Goal: Information Seeking & Learning: Learn about a topic

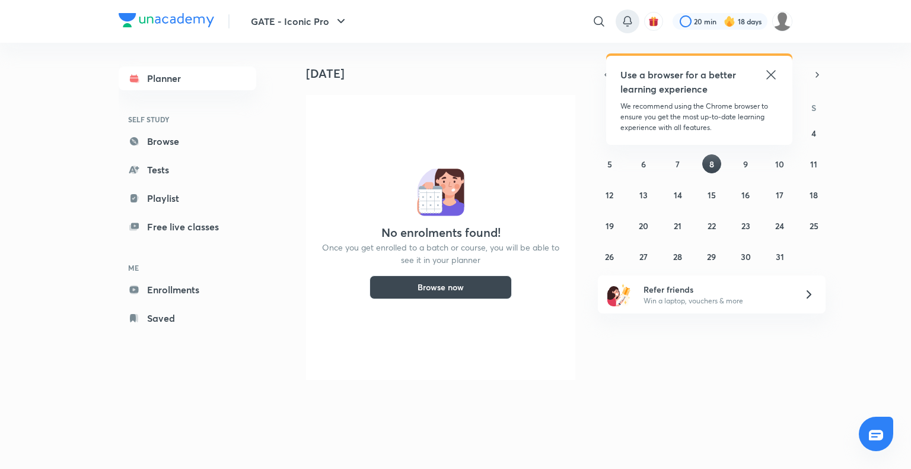
click at [623, 28] on div at bounding box center [628, 21] width 24 height 24
click at [624, 28] on div at bounding box center [628, 21] width 24 height 24
click at [695, 70] on icon at bounding box center [771, 75] width 14 height 14
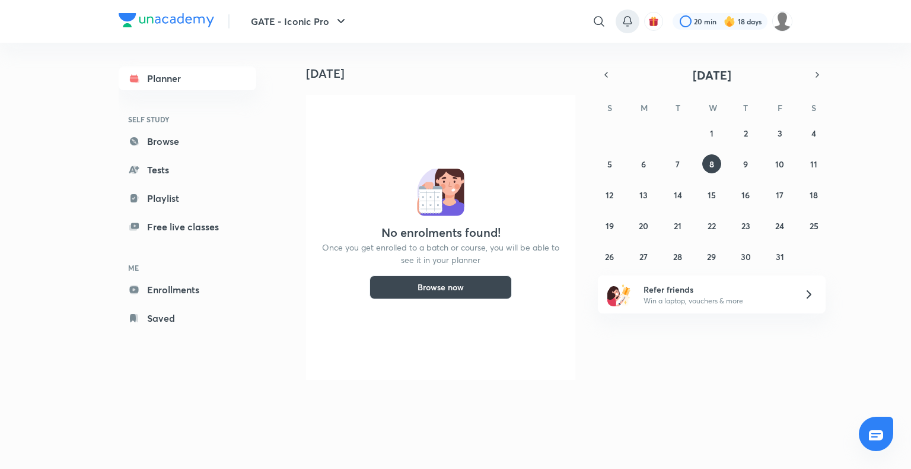
click at [633, 26] on icon at bounding box center [628, 21] width 14 height 14
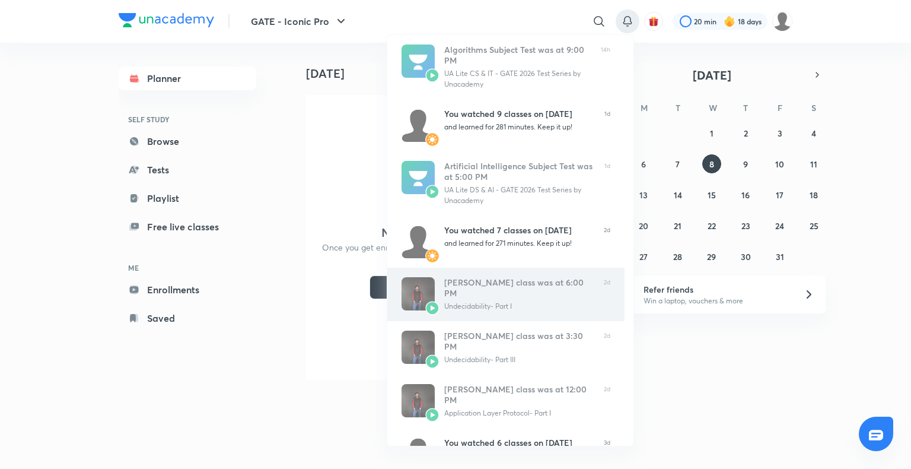
click at [488, 301] on div "Undecidability- Part I" at bounding box center [519, 306] width 150 height 11
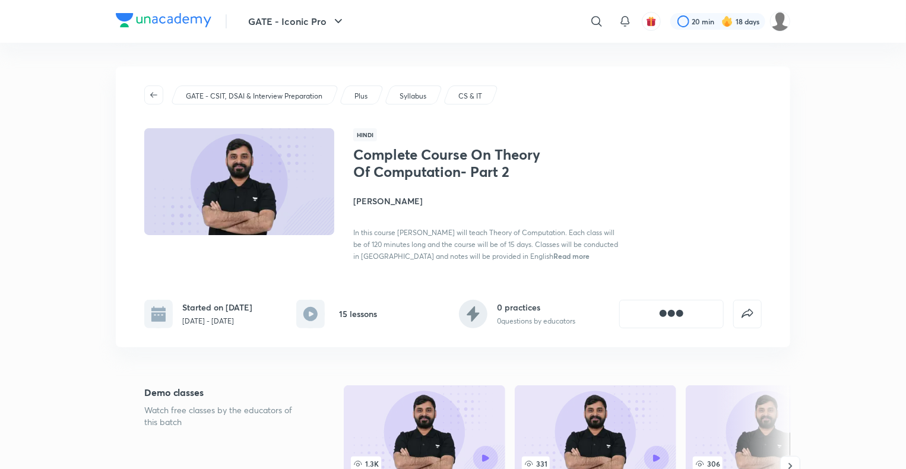
click at [160, 97] on span "button" at bounding box center [154, 94] width 18 height 9
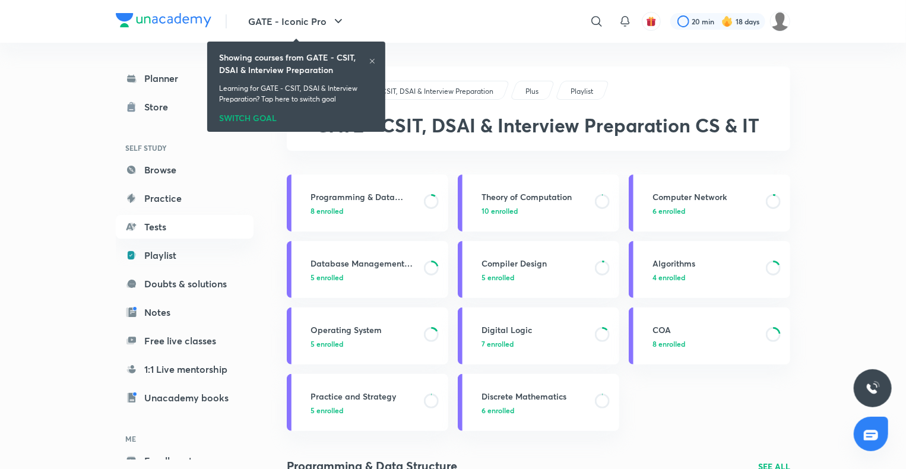
click at [375, 65] on div at bounding box center [372, 62] width 7 height 9
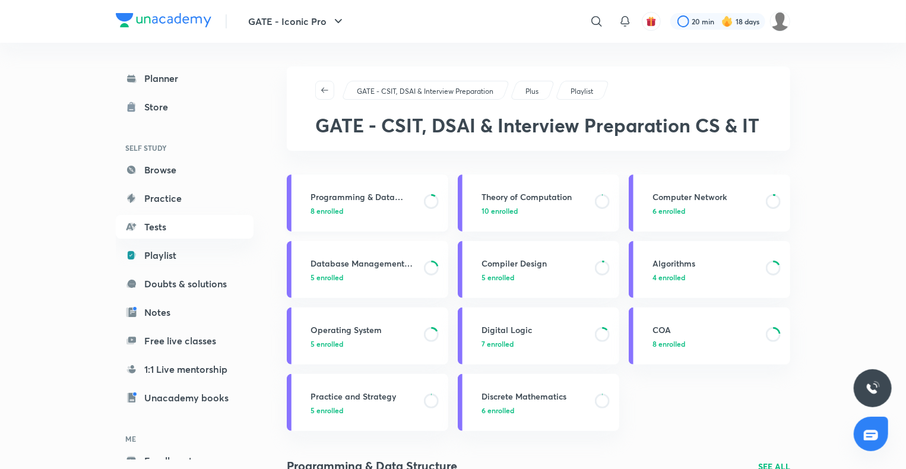
click at [413, 210] on p "8 enrolled" at bounding box center [363, 210] width 106 height 11
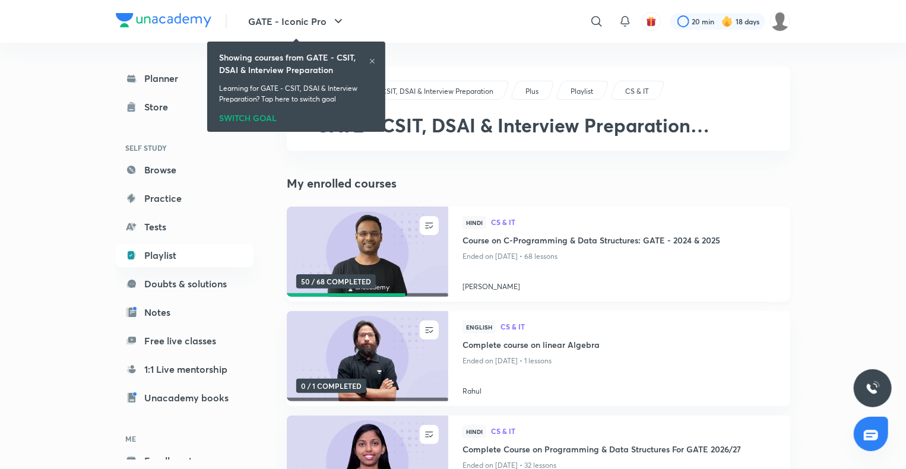
click at [563, 239] on h4 "Course on C-Programming & Data Structures: GATE - 2024 & 2025" at bounding box center [618, 241] width 313 height 15
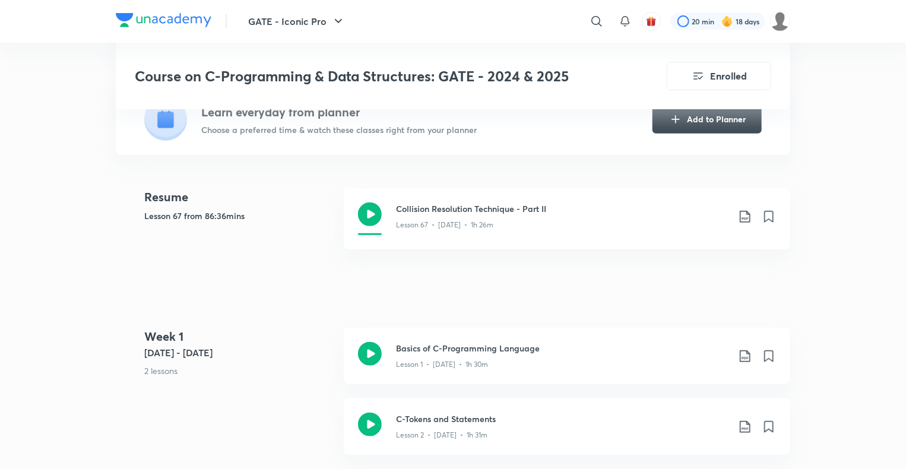
scroll to position [297, 0]
click at [531, 215] on div "Lesson 67 • Feb 18 • 1h 26m" at bounding box center [562, 222] width 332 height 15
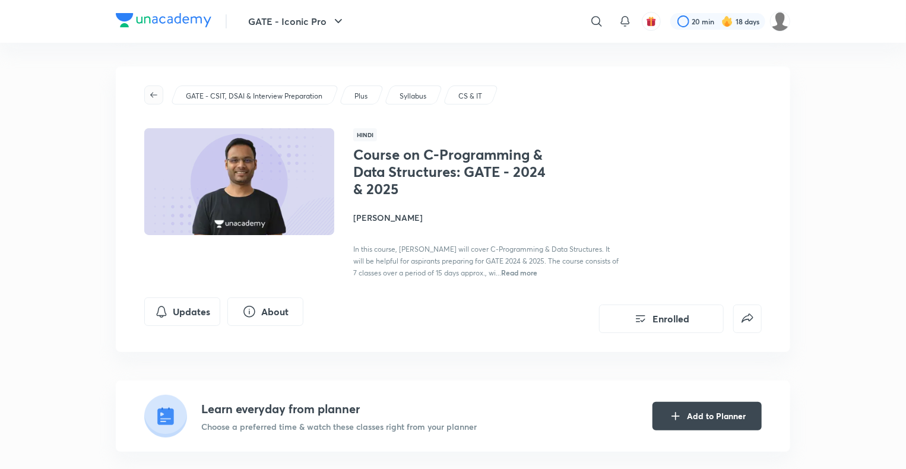
click at [149, 88] on button "button" at bounding box center [153, 94] width 19 height 19
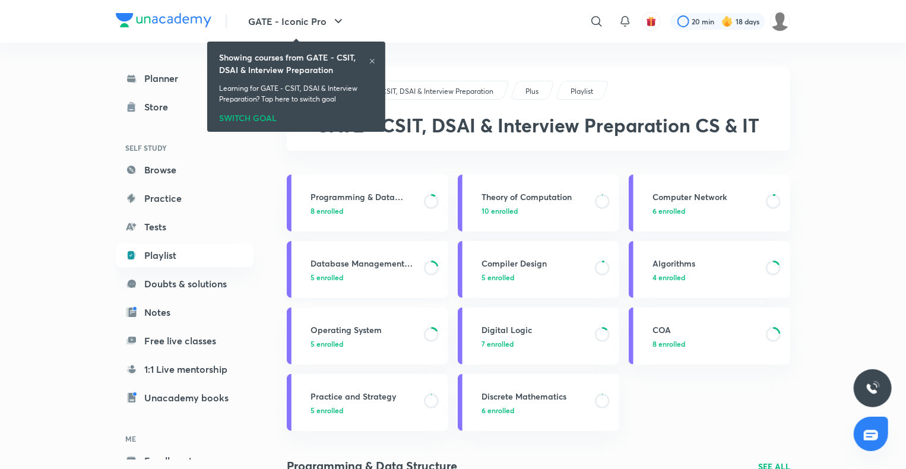
click at [372, 261] on h3 "Database Management System" at bounding box center [363, 263] width 106 height 12
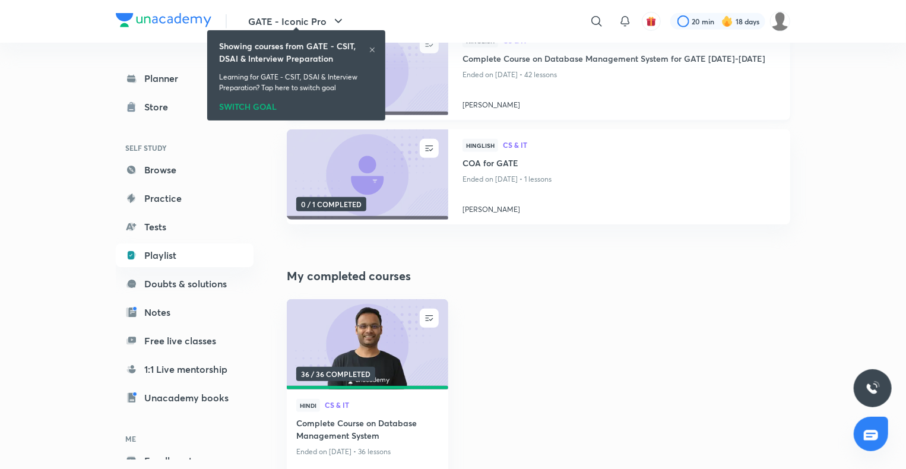
scroll to position [301, 0]
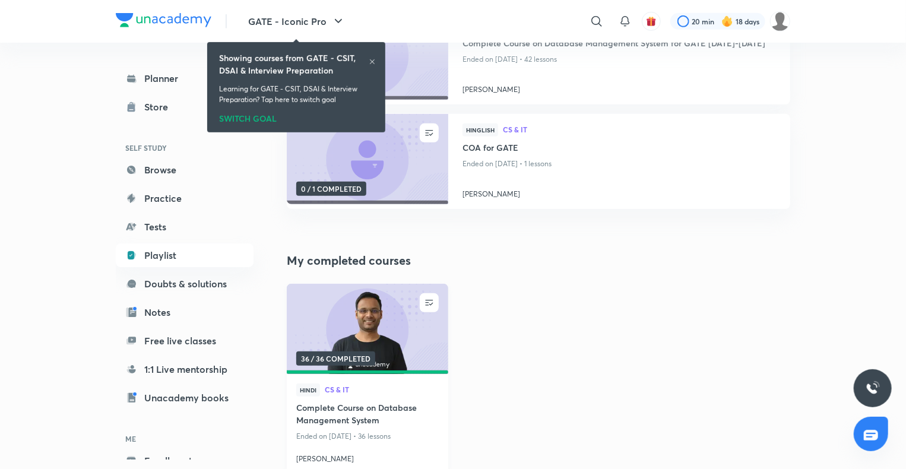
click at [385, 341] on img at bounding box center [367, 329] width 164 height 92
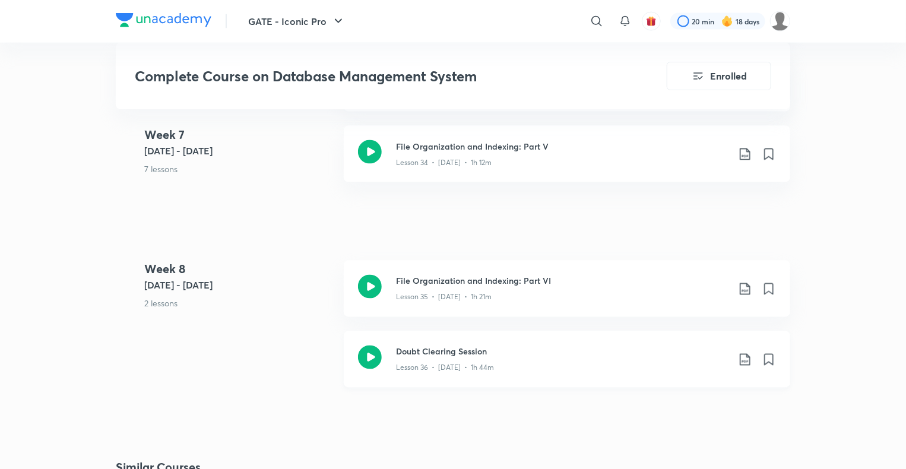
scroll to position [3205, 0]
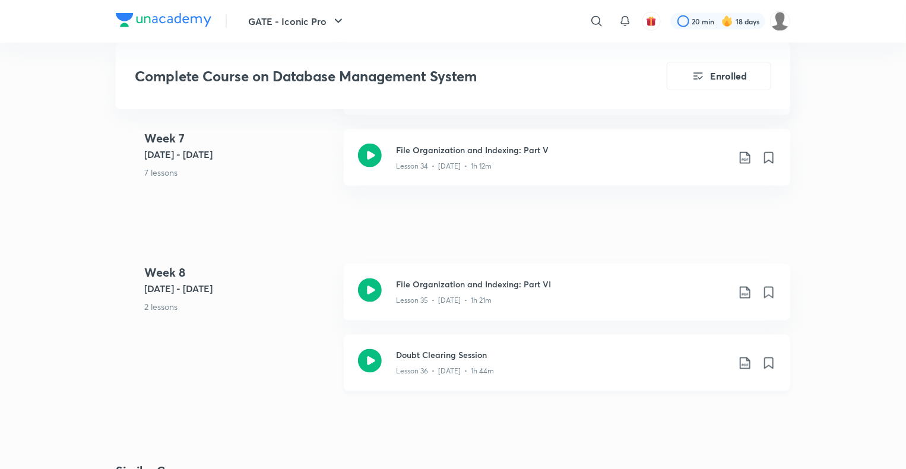
click at [422, 354] on h3 "Doubt Clearing Session" at bounding box center [562, 355] width 332 height 12
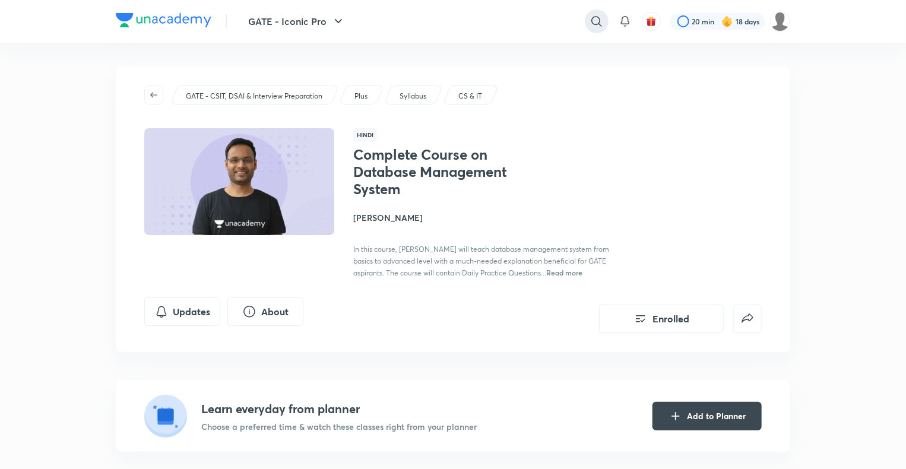
click at [596, 12] on div at bounding box center [597, 21] width 24 height 24
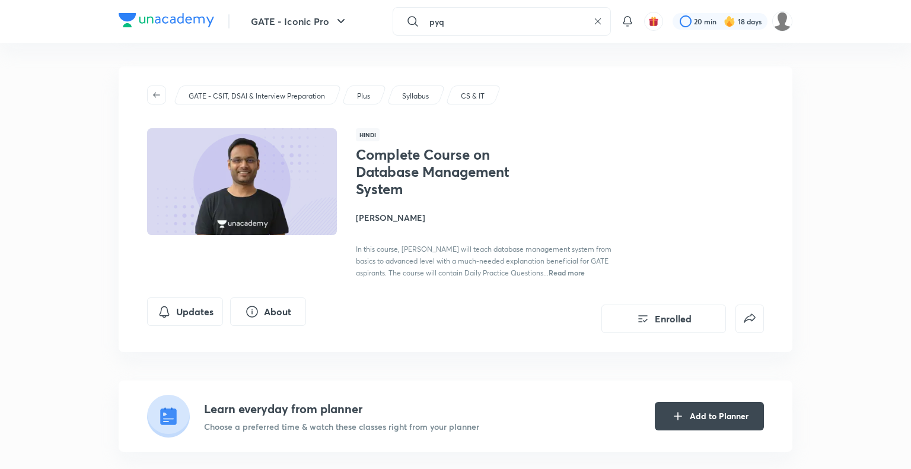
type input "pyq"
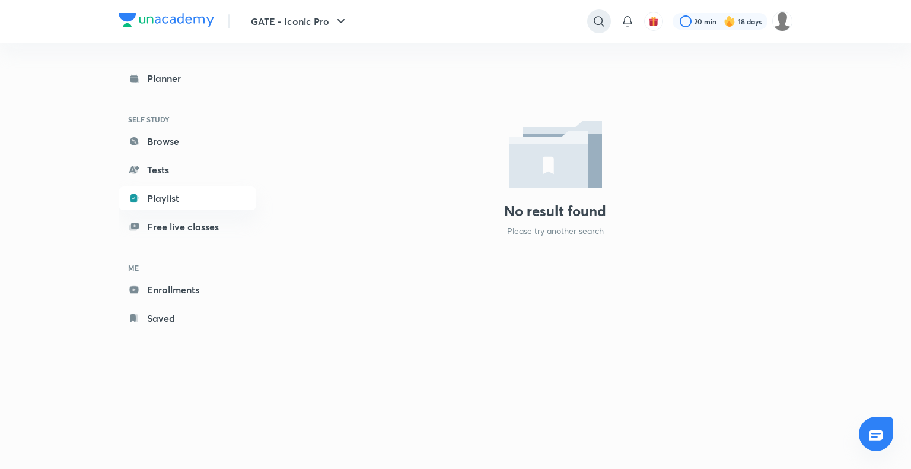
click at [593, 31] on div at bounding box center [599, 21] width 24 height 24
type input "v"
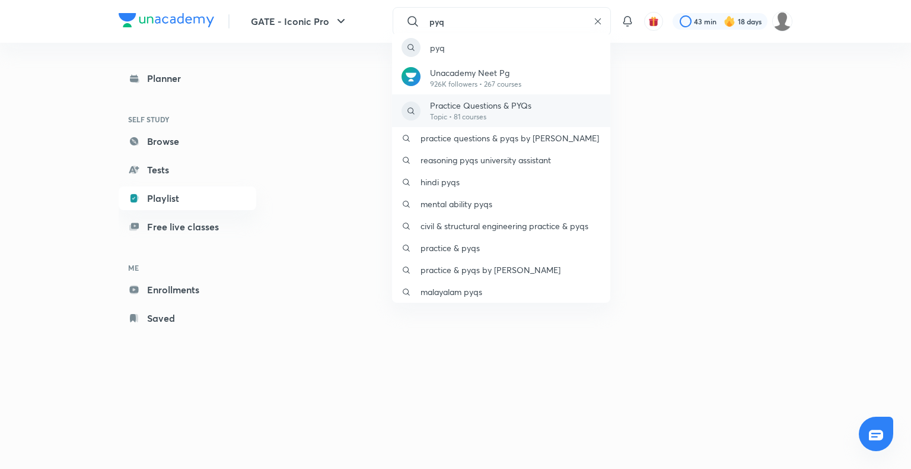
type input "pyq"
click at [494, 126] on div "Practice Questions & PYQs Topic • 81 courses" at bounding box center [501, 110] width 218 height 33
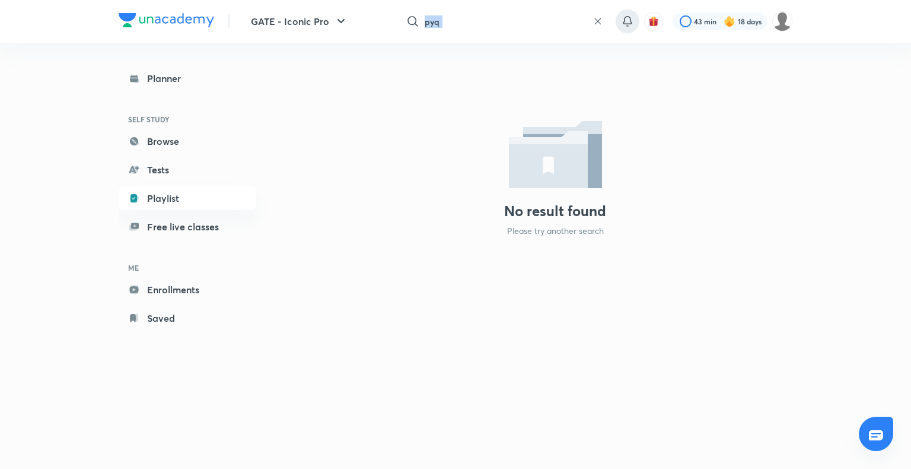
drag, startPoint x: 612, startPoint y: 21, endPoint x: 621, endPoint y: 24, distance: 9.2
click at [621, 24] on div "pyq ​ 43 min 18 days" at bounding box center [593, 21] width 400 height 28
click at [621, 24] on icon at bounding box center [628, 21] width 14 height 14
click at [627, 18] on icon at bounding box center [628, 21] width 14 height 14
click at [624, 18] on icon at bounding box center [628, 21] width 14 height 14
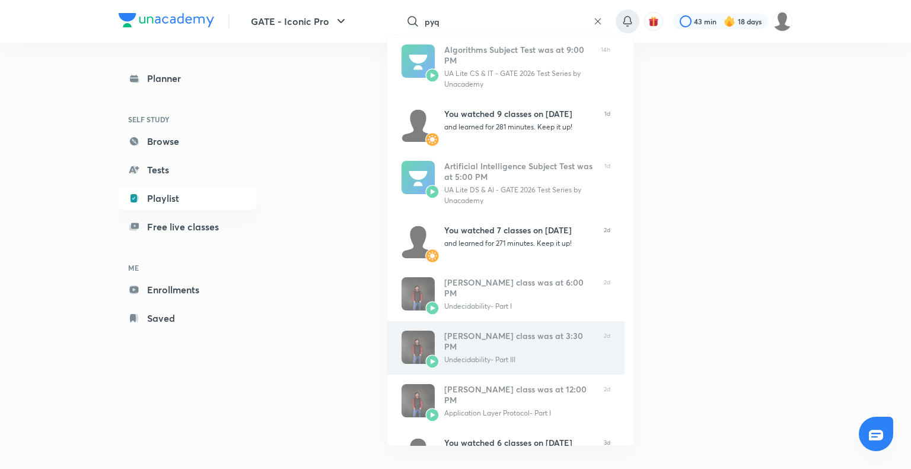
click at [586, 334] on div "Ankit Kumar’s class was at 3:30 PM" at bounding box center [519, 341] width 150 height 21
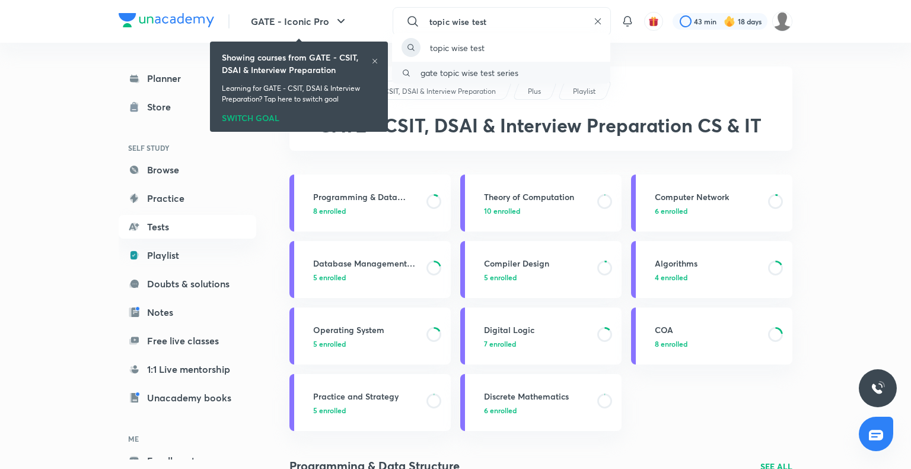
type input "topic wise test"
click at [517, 73] on p "gate topic wise test series" at bounding box center [470, 72] width 98 height 12
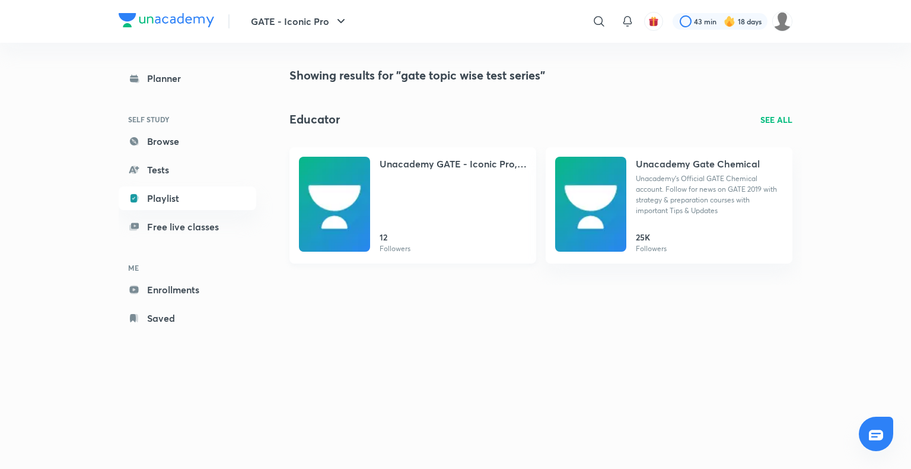
click at [415, 199] on div "Unacademy GATE - Iconic Pro, GATE & ESE 12 Followers" at bounding box center [453, 205] width 147 height 97
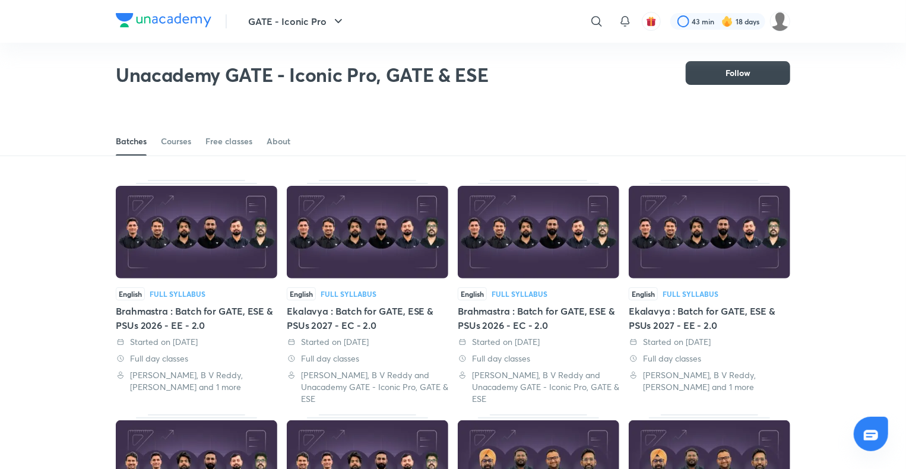
scroll to position [7, 0]
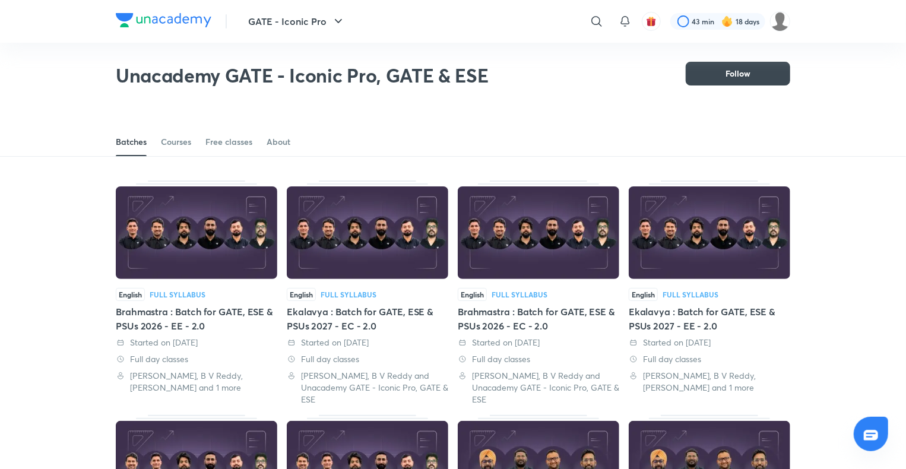
click at [159, 222] on img at bounding box center [196, 232] width 161 height 93
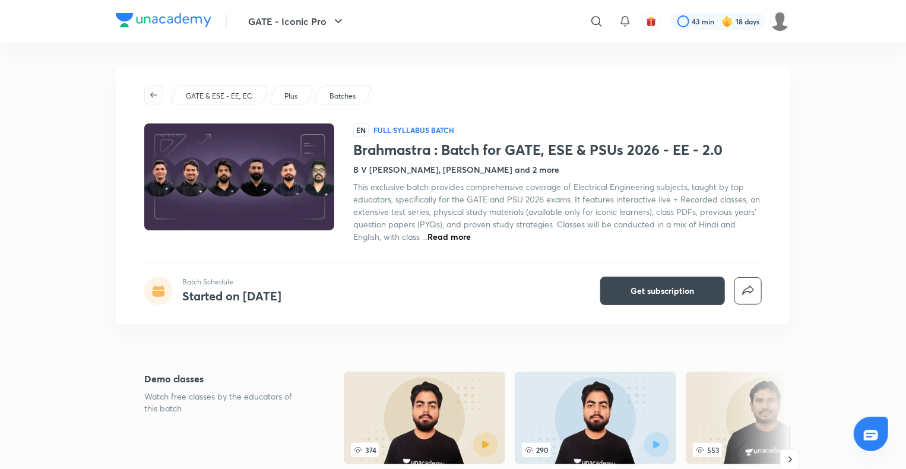
click at [154, 98] on icon "button" at bounding box center [153, 94] width 9 height 9
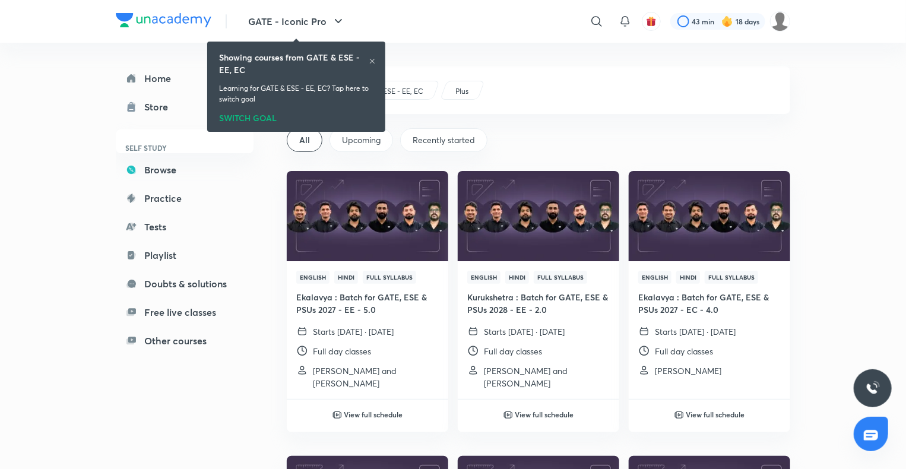
click at [373, 64] on icon at bounding box center [372, 61] width 7 height 7
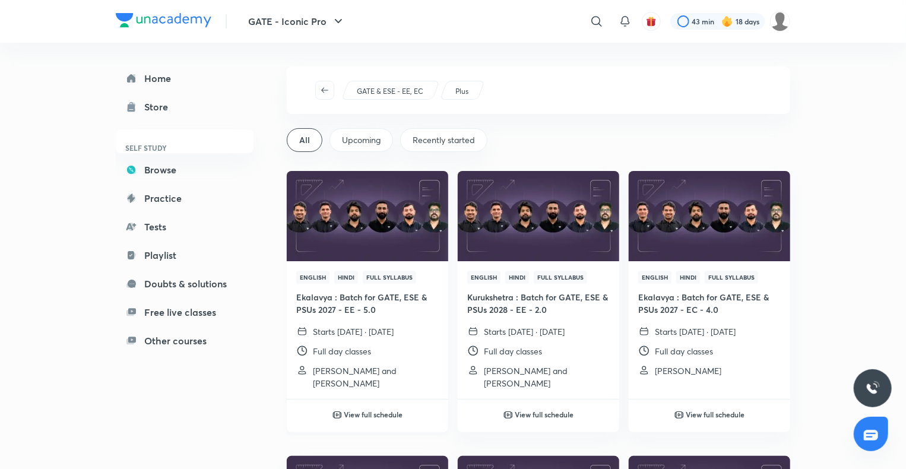
click at [357, 243] on img at bounding box center [367, 216] width 164 height 92
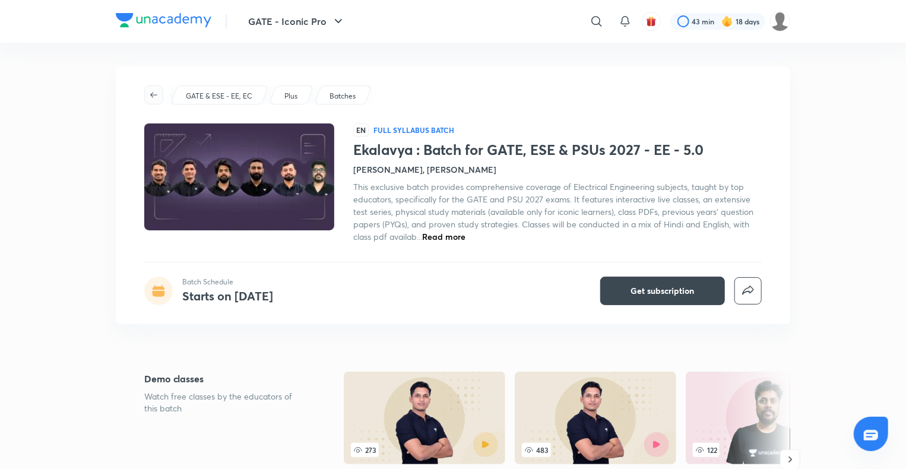
click at [157, 94] on icon "button" at bounding box center [153, 94] width 9 height 9
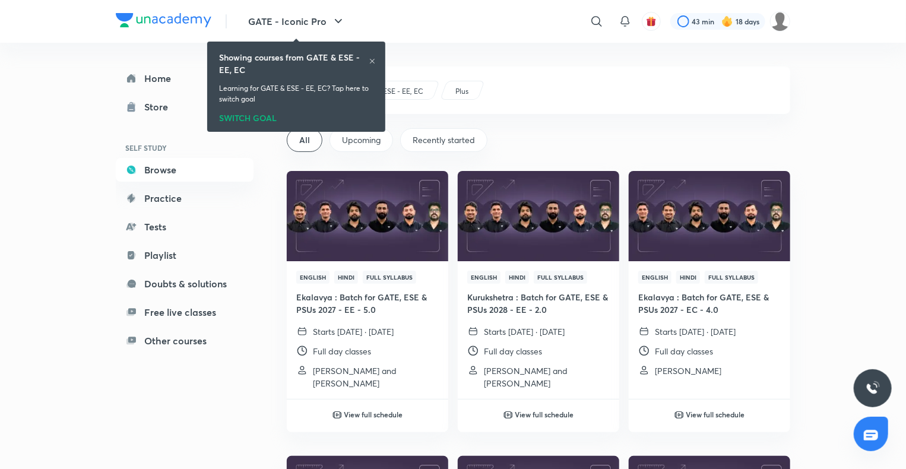
click at [372, 63] on icon at bounding box center [372, 61] width 7 height 7
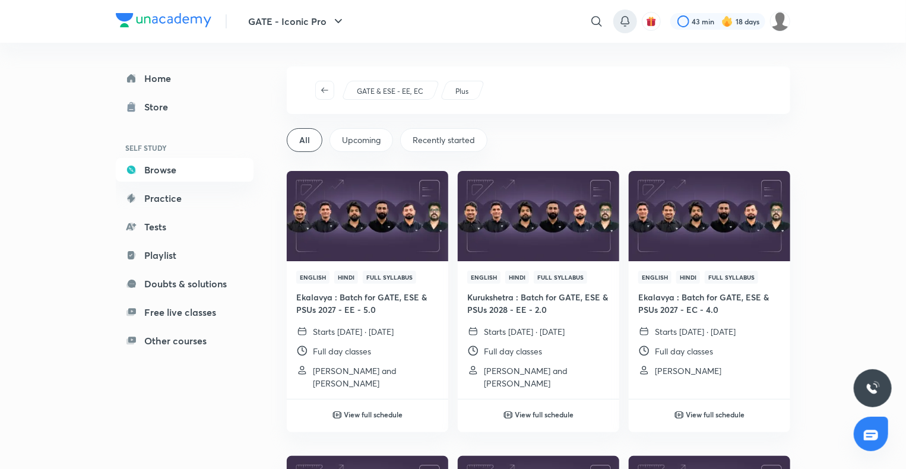
click at [624, 26] on icon at bounding box center [625, 26] width 2 height 0
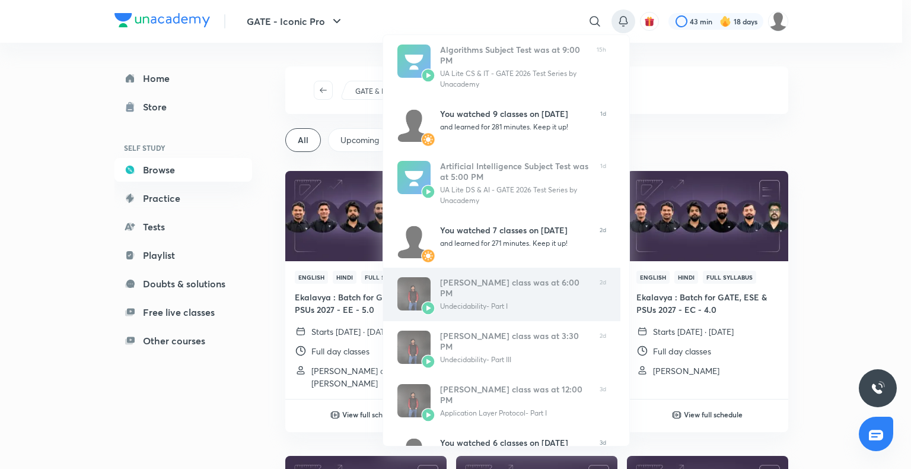
click at [456, 301] on div "Undecidability- Part I" at bounding box center [515, 306] width 150 height 11
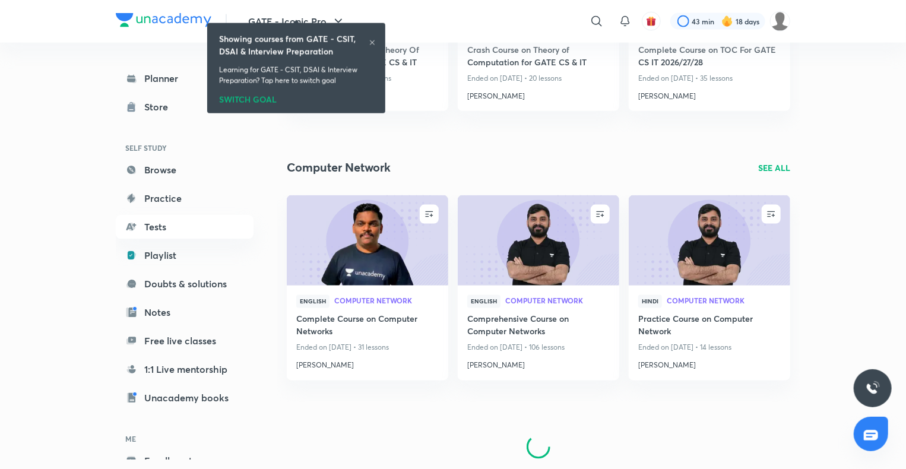
scroll to position [838, 0]
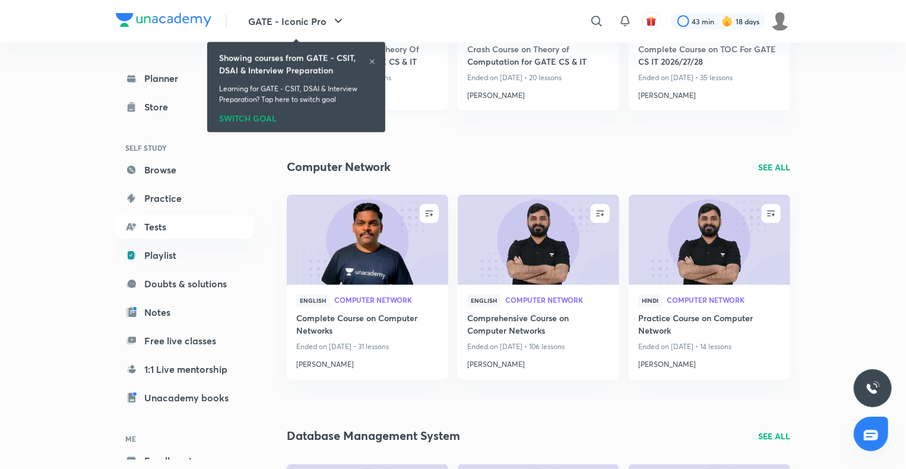
drag, startPoint x: 370, startPoint y: 61, endPoint x: 439, endPoint y: 60, distance: 68.8
click at [439, 60] on body "GATE - Iconic Pro ​ 43 min 18 days Planner Store SELF STUDY Browse Practice Tes…" at bounding box center [453, 476] width 906 height 2629
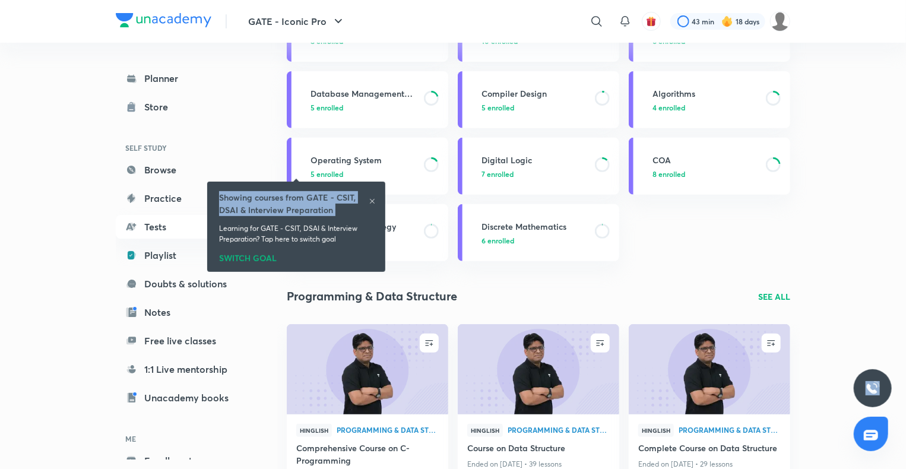
scroll to position [0, 0]
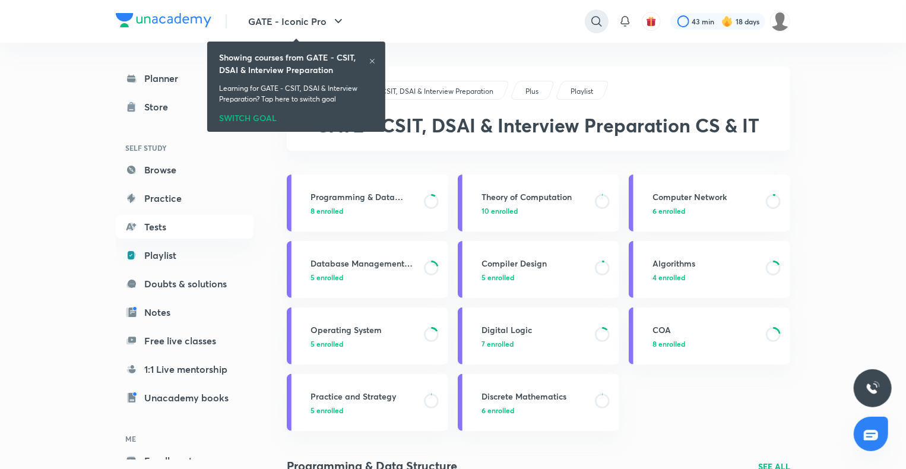
click at [593, 27] on icon at bounding box center [596, 21] width 14 height 14
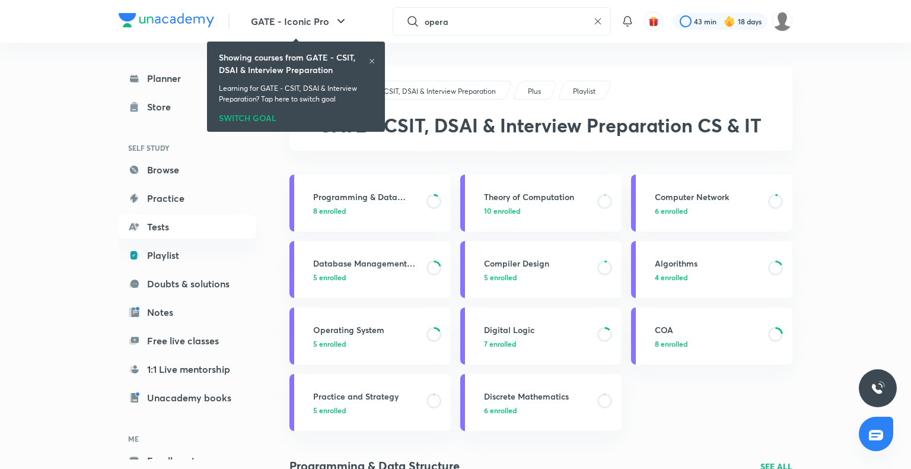
click at [586, 31] on div at bounding box center [455, 234] width 911 height 469
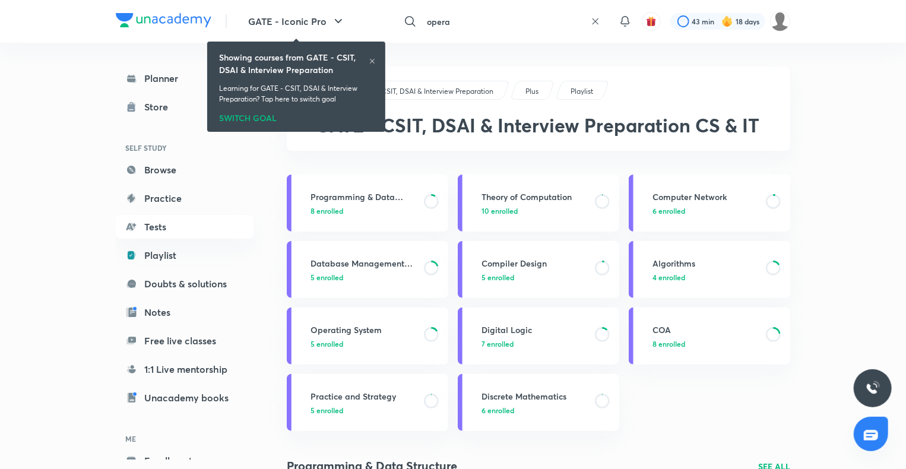
click at [484, 30] on input "opera" at bounding box center [504, 21] width 164 height 32
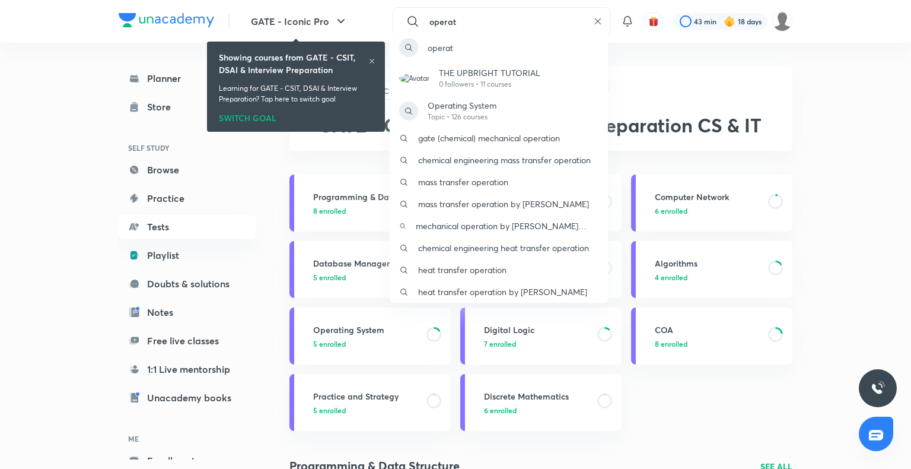
type input "operat"
click at [345, 331] on div "operat THE UPBRIGHT TUTORIAL 0 followers • 11 courses Operating System Topic • …" at bounding box center [455, 234] width 911 height 469
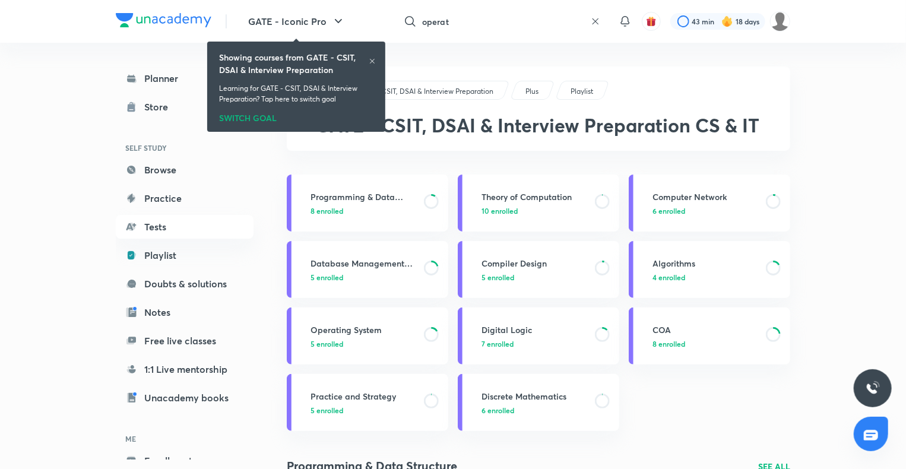
click at [345, 331] on h3 "Operating System" at bounding box center [363, 329] width 106 height 12
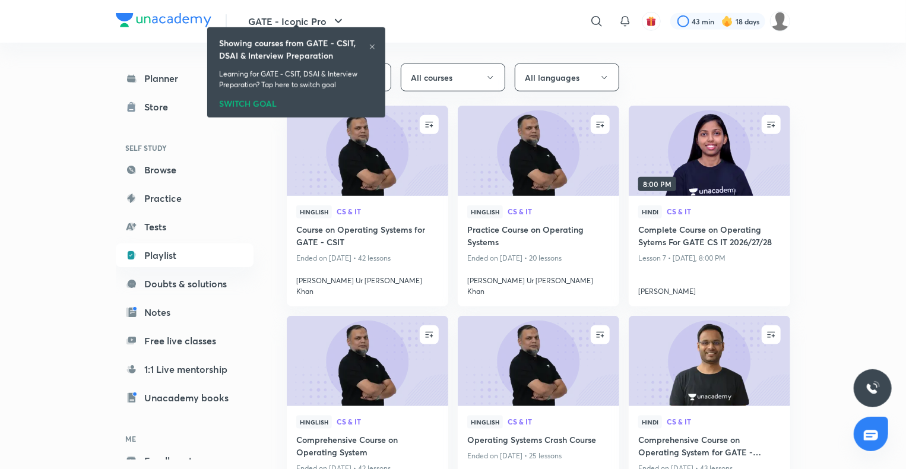
scroll to position [503, 0]
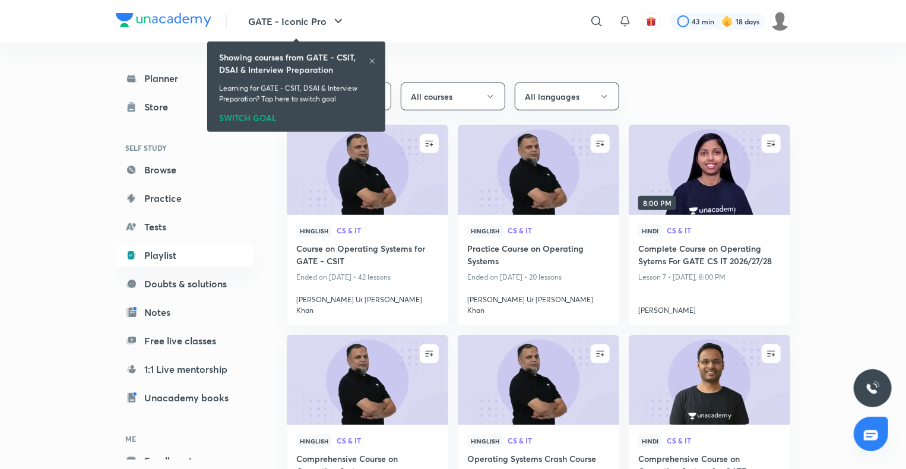
click at [370, 58] on icon at bounding box center [372, 61] width 7 height 7
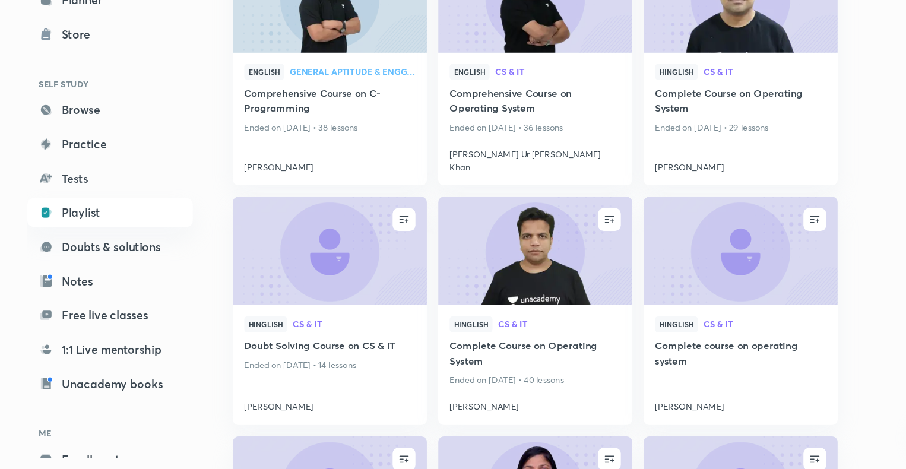
scroll to position [1346, 0]
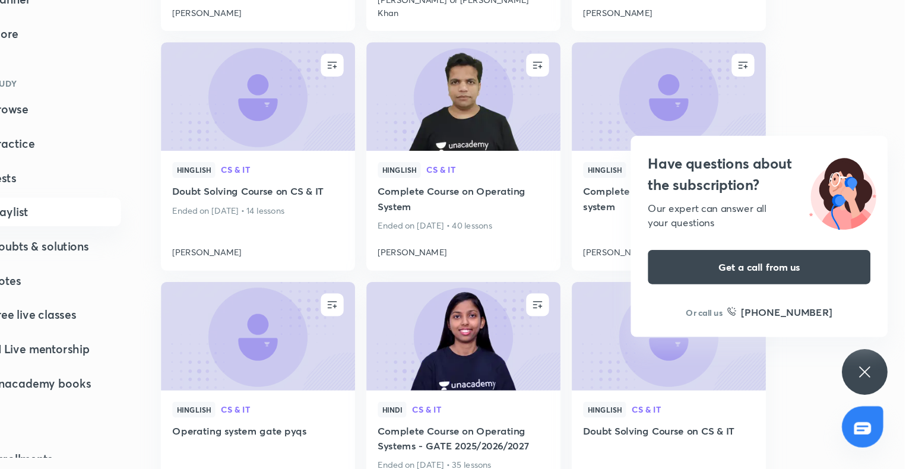
click at [856, 389] on div "Have questions about the subscription? Our expert can answer all your questions…" at bounding box center [872, 388] width 38 height 38
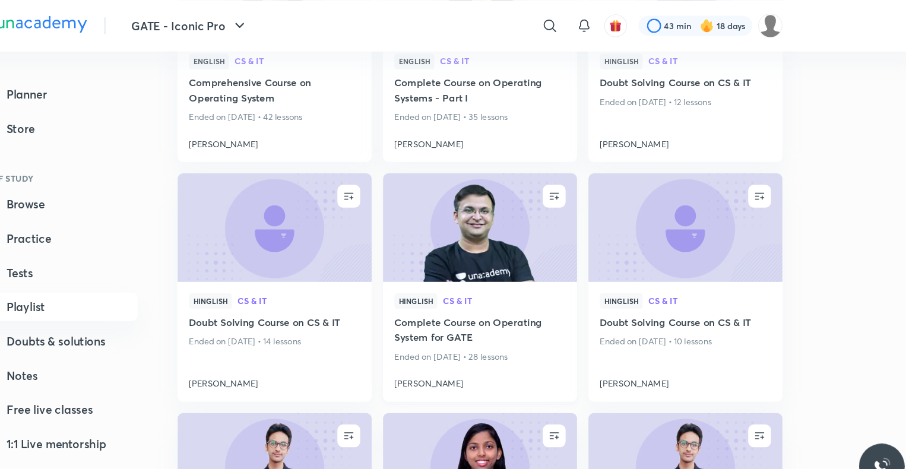
scroll to position [2091, 0]
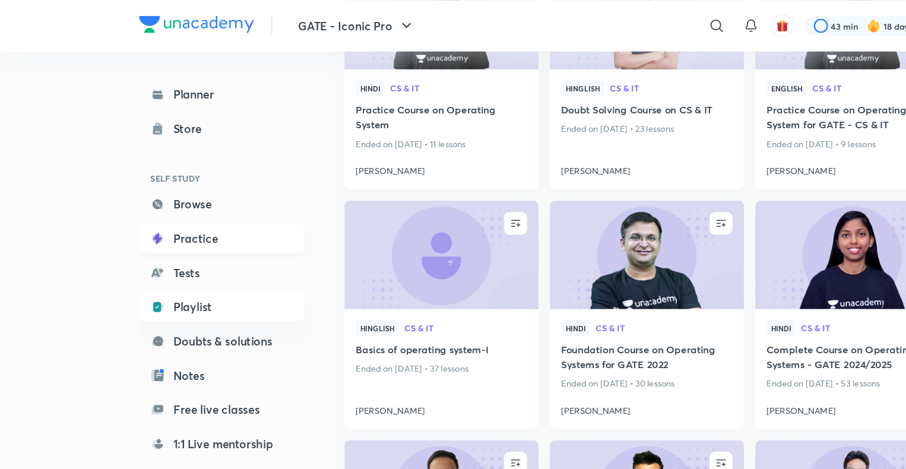
click at [161, 197] on link "Practice" at bounding box center [185, 198] width 138 height 24
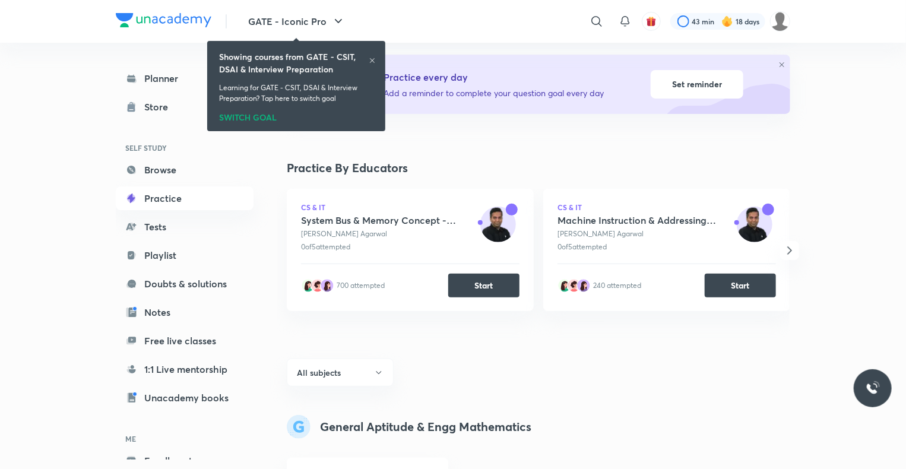
scroll to position [128, 0]
click at [487, 285] on button "Start" at bounding box center [483, 284] width 71 height 24
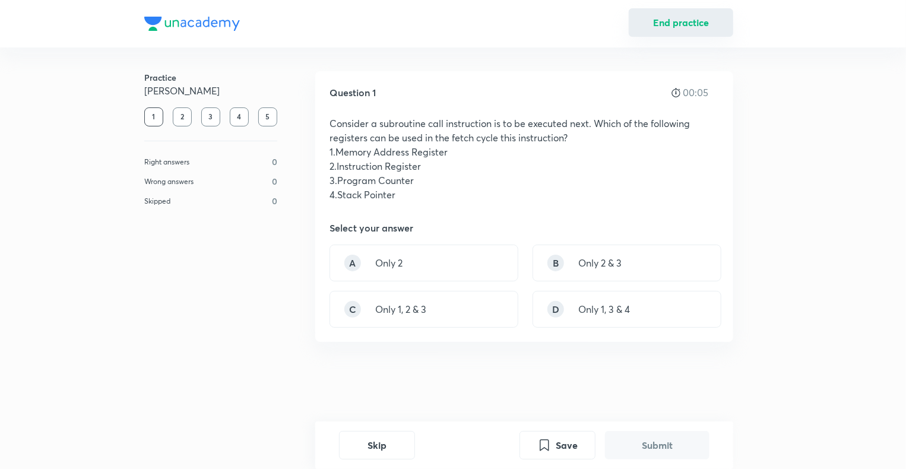
click at [704, 17] on button "End practice" at bounding box center [680, 22] width 104 height 28
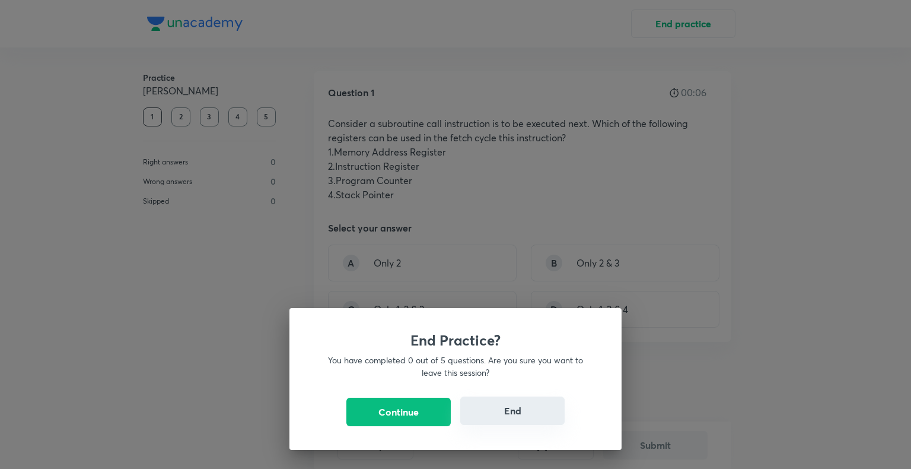
click at [501, 411] on button "End" at bounding box center [512, 410] width 104 height 28
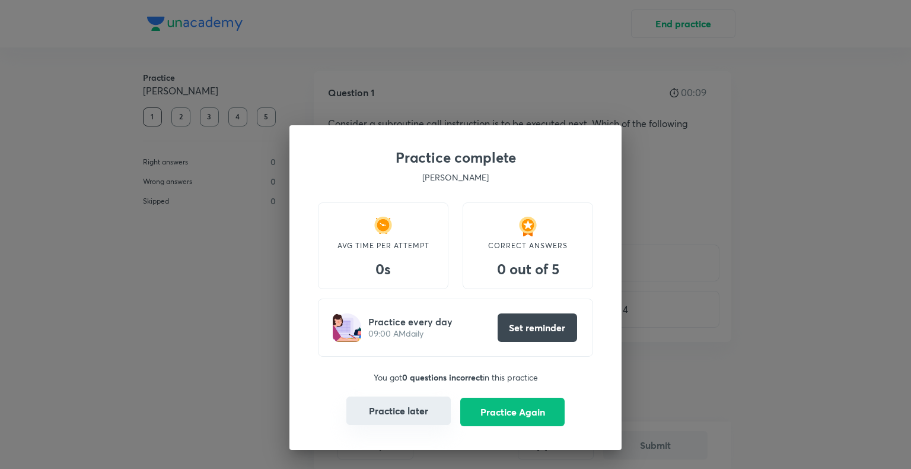
click at [414, 412] on button "Practice later" at bounding box center [399, 410] width 104 height 28
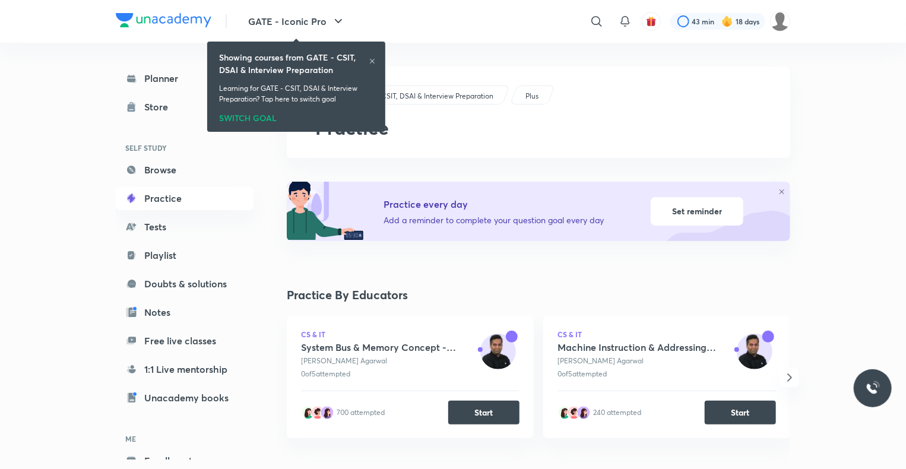
click at [371, 62] on icon at bounding box center [372, 61] width 7 height 7
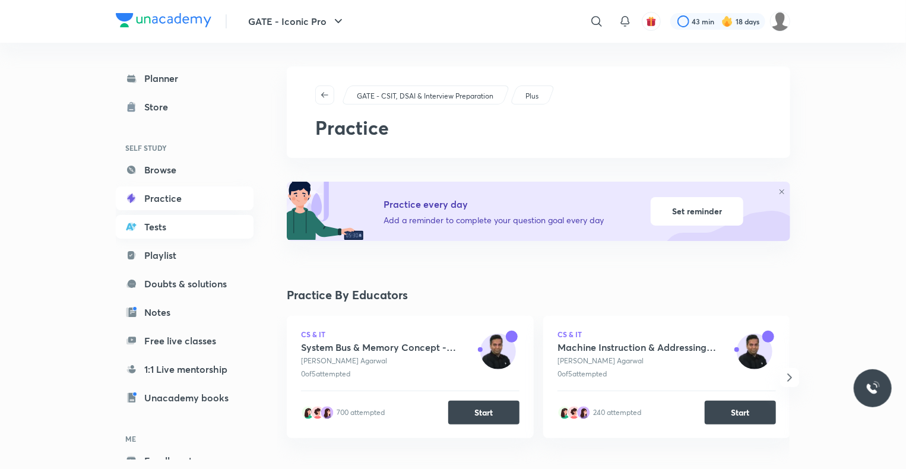
click at [171, 215] on link "Tests" at bounding box center [185, 227] width 138 height 24
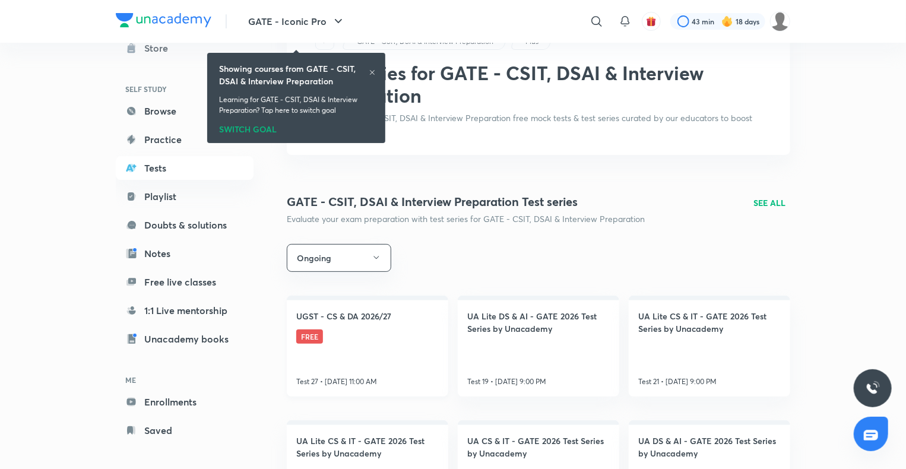
scroll to position [47, 0]
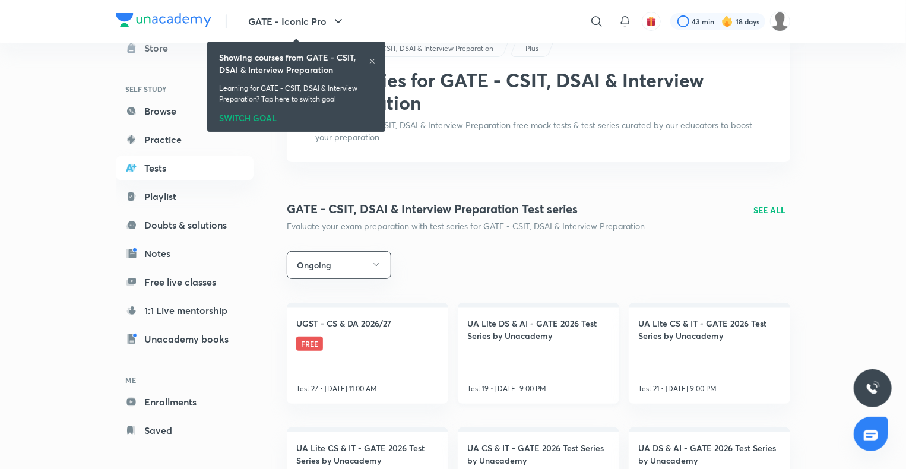
click at [490, 349] on link "UA Lite DS & AI - GATE 2026 Test Series by Unacademy Test 19 • Oct 7, 9:00 PM" at bounding box center [538, 353] width 161 height 101
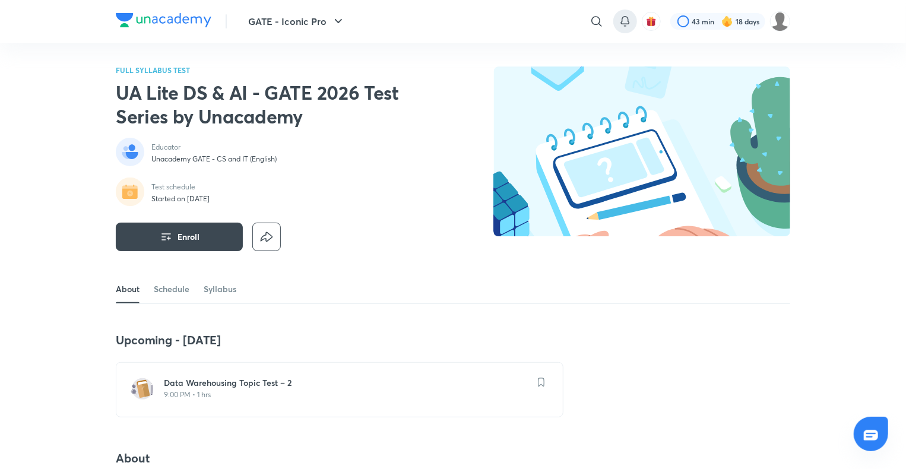
click at [627, 18] on icon at bounding box center [625, 21] width 14 height 14
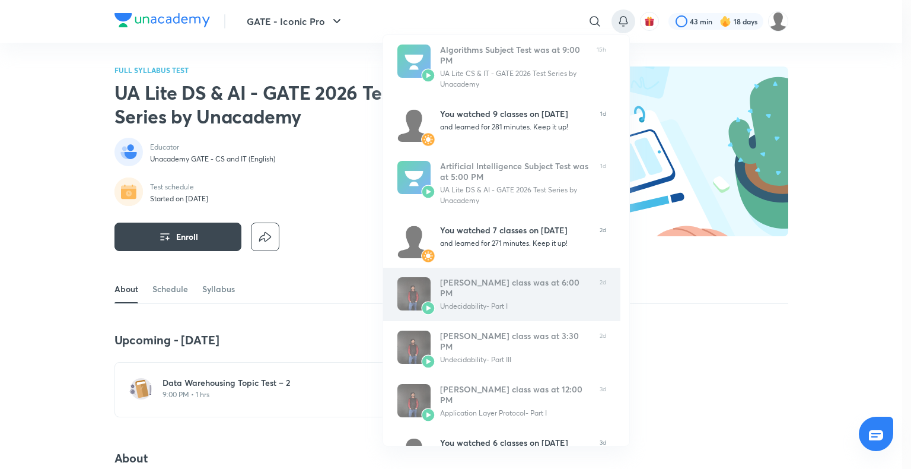
click at [462, 301] on div "Undecidability- Part I" at bounding box center [515, 306] width 150 height 11
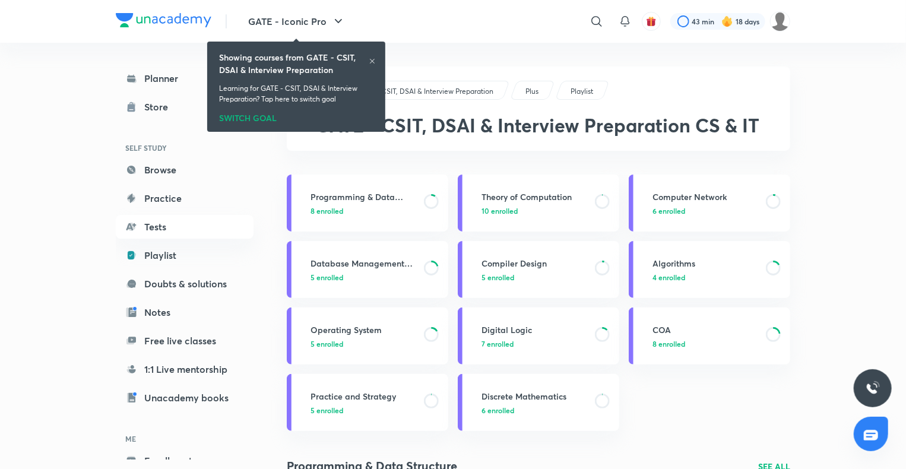
click at [375, 65] on div at bounding box center [372, 62] width 7 height 9
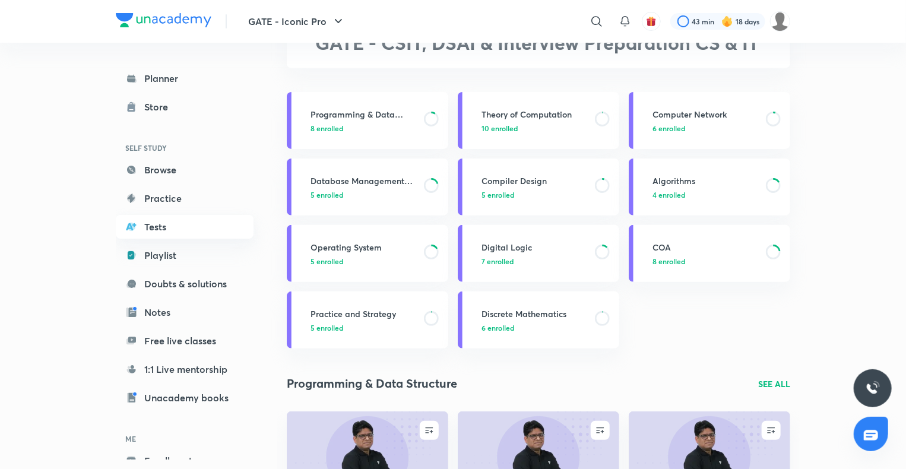
scroll to position [50, 0]
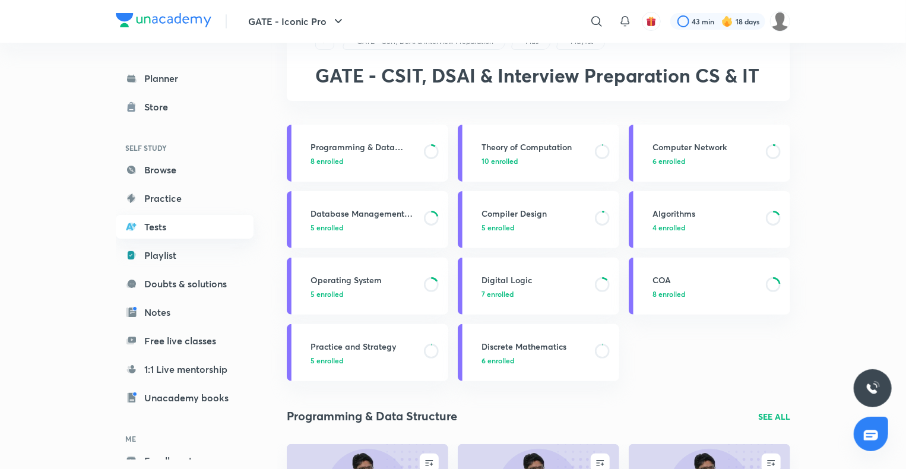
click at [173, 224] on link "Tests" at bounding box center [185, 227] width 138 height 24
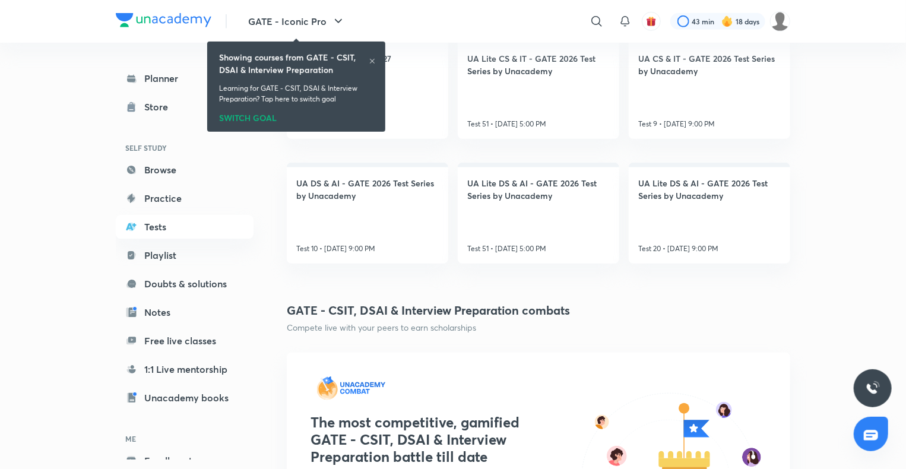
scroll to position [311, 0]
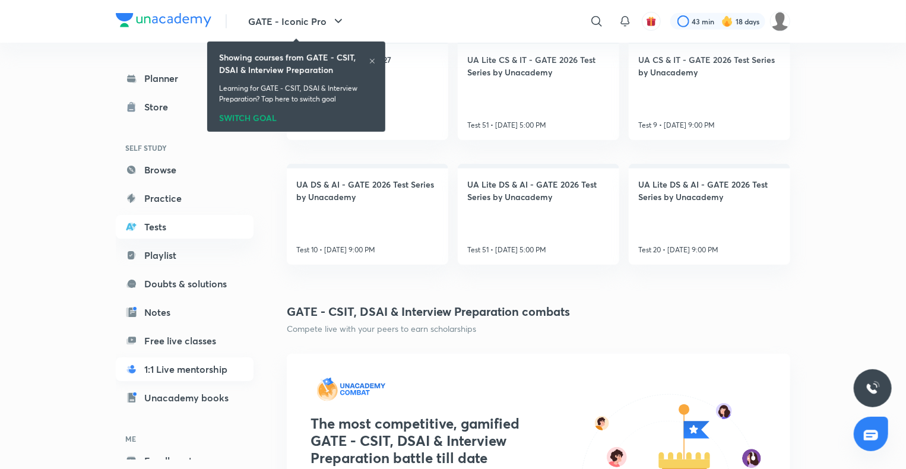
click at [208, 371] on link "1:1 Live mentorship" at bounding box center [185, 369] width 138 height 24
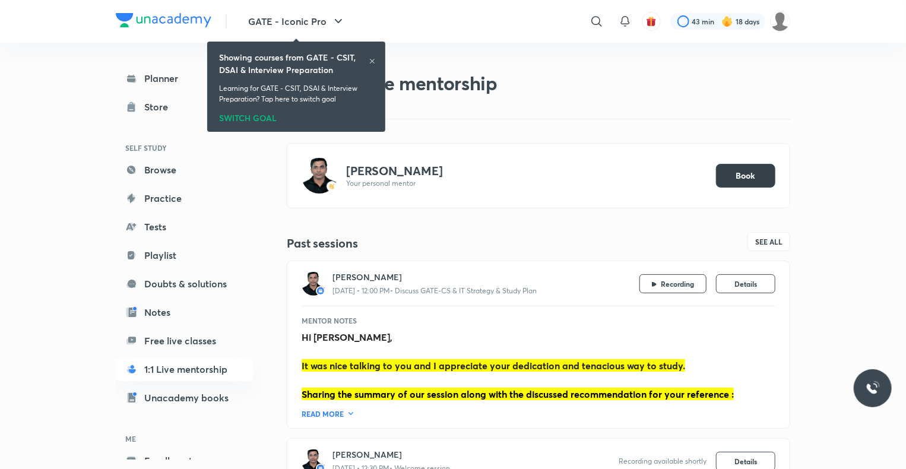
click at [747, 171] on span "Book" at bounding box center [746, 176] width 20 height 12
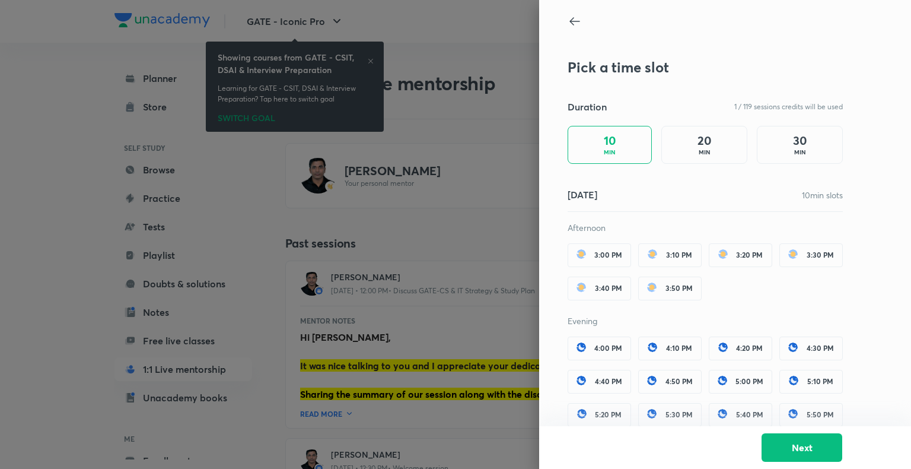
scroll to position [71, 0]
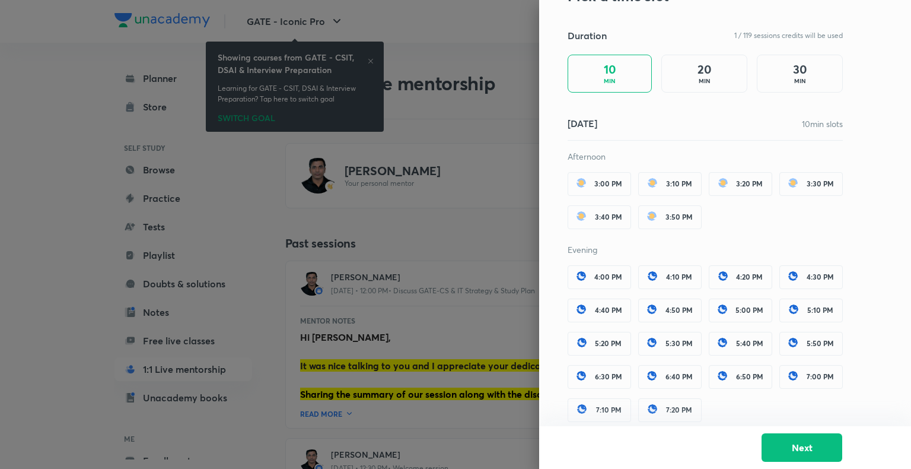
click at [779, 77] on div "30 MIN" at bounding box center [800, 74] width 86 height 38
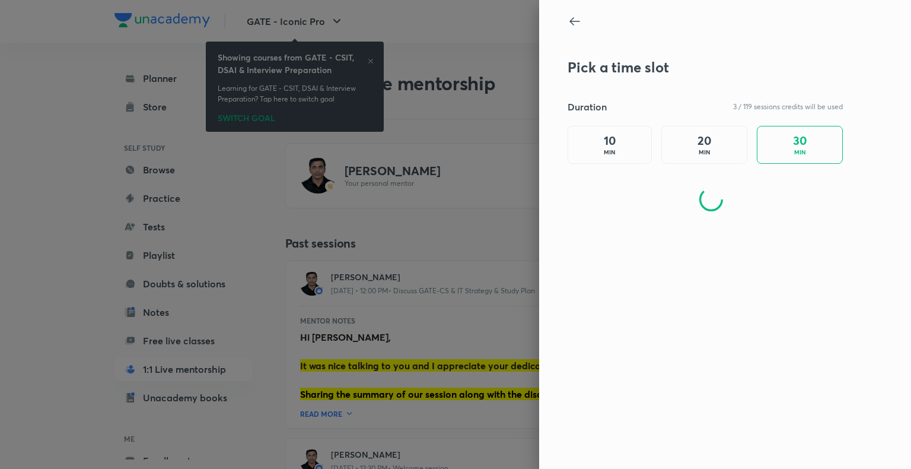
scroll to position [0, 0]
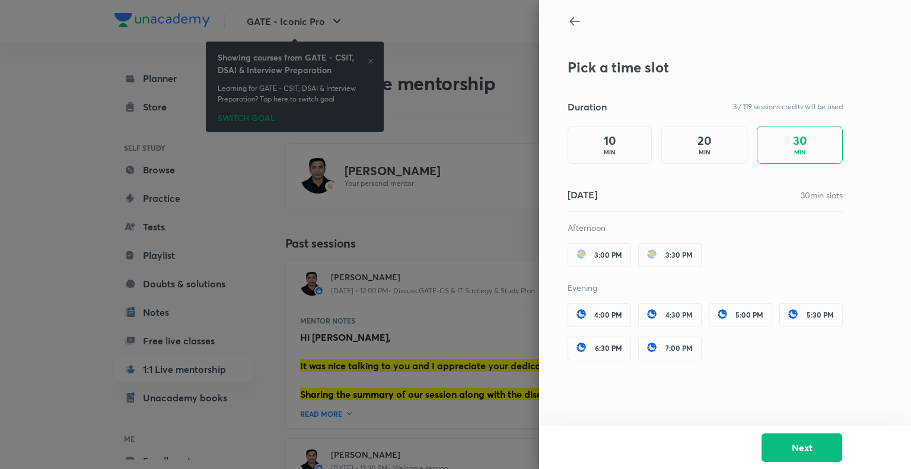
click at [585, 153] on div "10 MIN" at bounding box center [610, 145] width 84 height 38
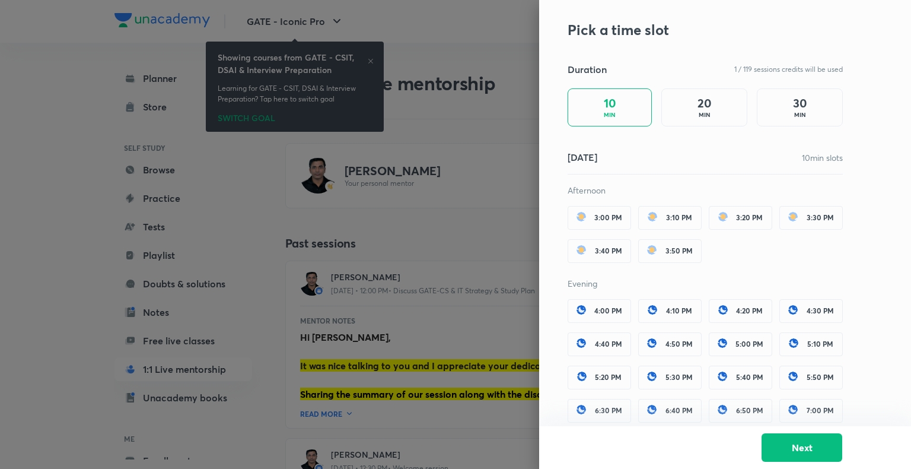
scroll to position [71, 0]
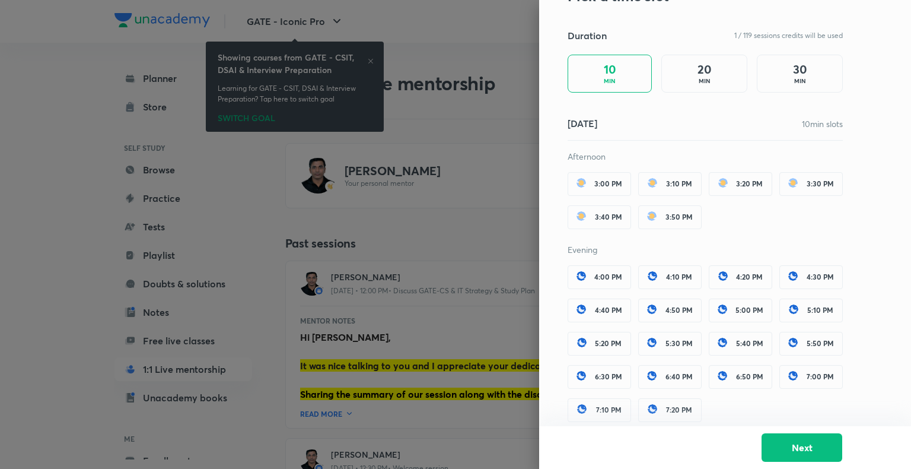
click at [610, 183] on span "3:00 PM" at bounding box center [609, 184] width 28 height 8
click at [795, 434] on button "Next" at bounding box center [802, 446] width 81 height 28
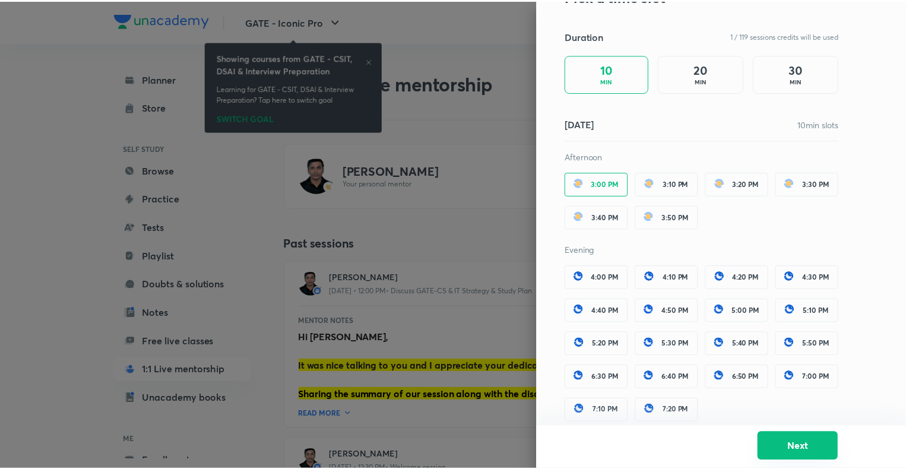
scroll to position [0, 0]
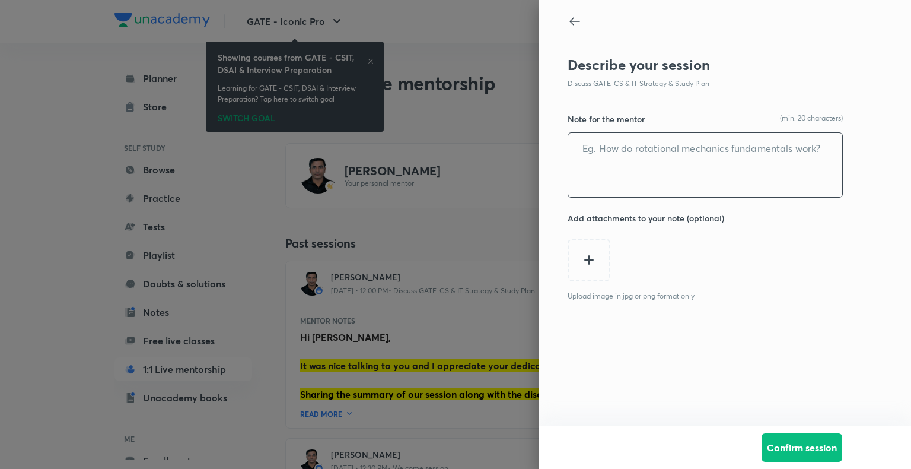
click at [771, 148] on textarea at bounding box center [705, 165] width 274 height 64
type textarea "t"
click at [592, 145] on textarea "ragarding practice and revesions" at bounding box center [705, 165] width 274 height 64
type textarea "regarding practice and revisions"
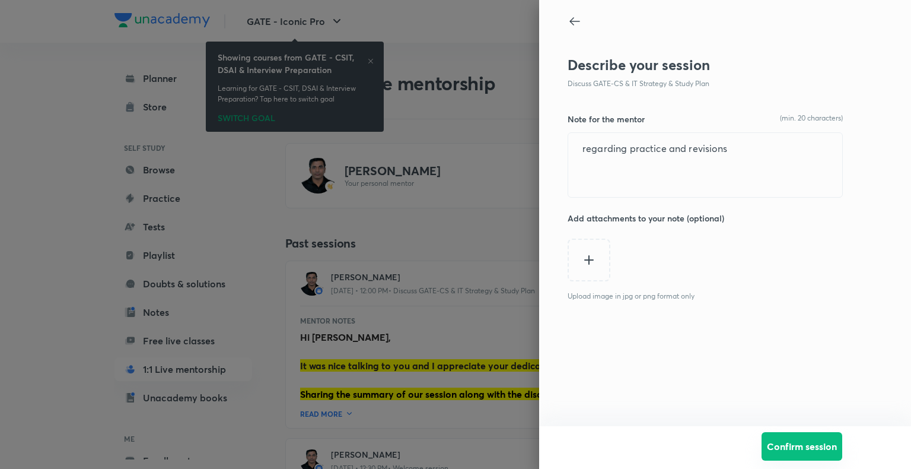
click at [810, 455] on button "Confirm session" at bounding box center [802, 446] width 81 height 28
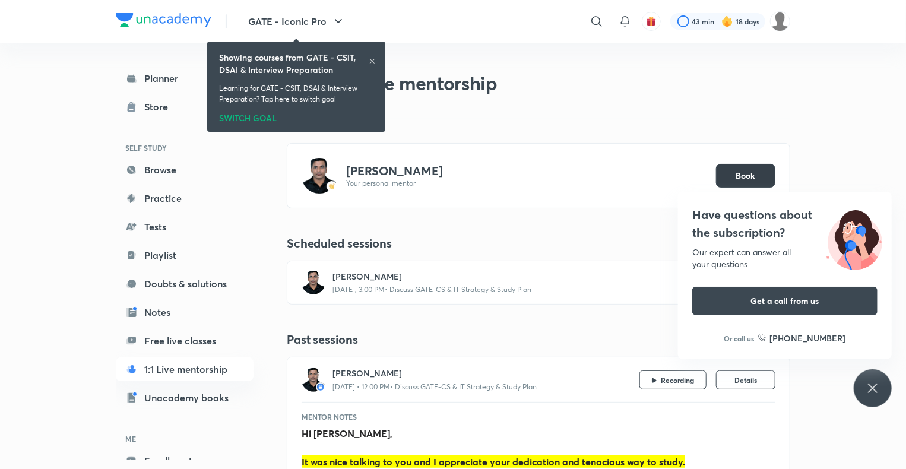
click at [739, 168] on button "Book" at bounding box center [745, 176] width 59 height 24
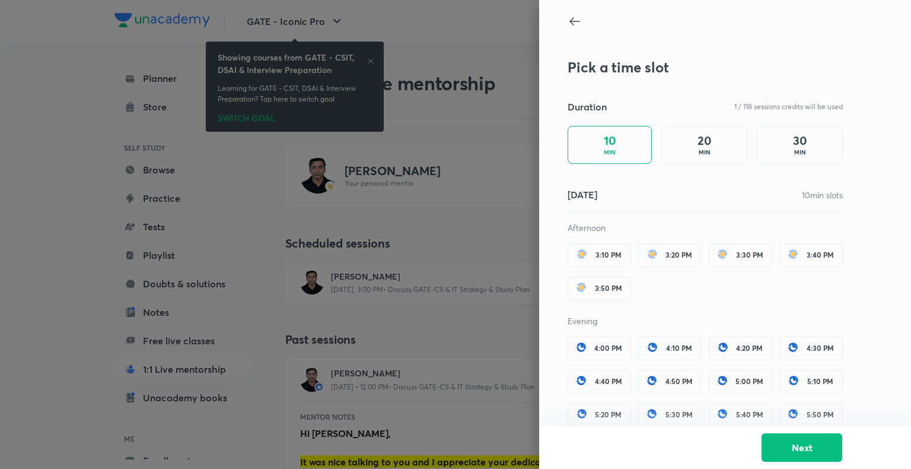
click at [348, 248] on div at bounding box center [455, 234] width 911 height 469
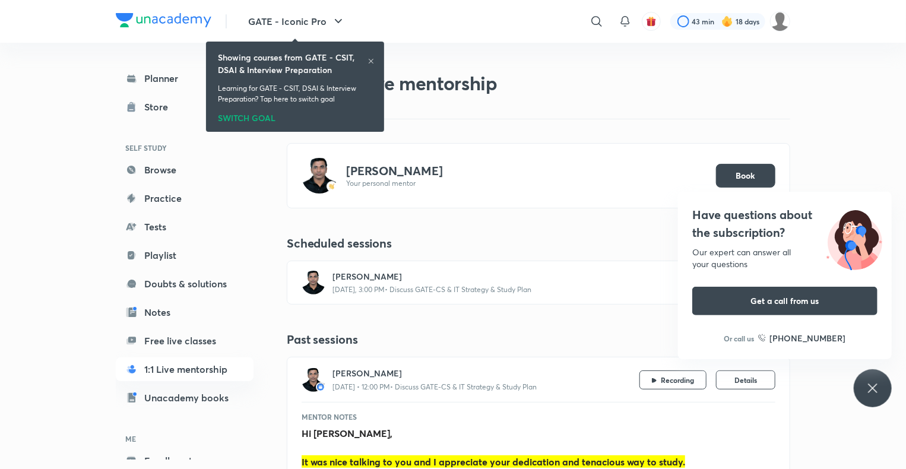
click at [869, 383] on icon at bounding box center [872, 388] width 14 height 14
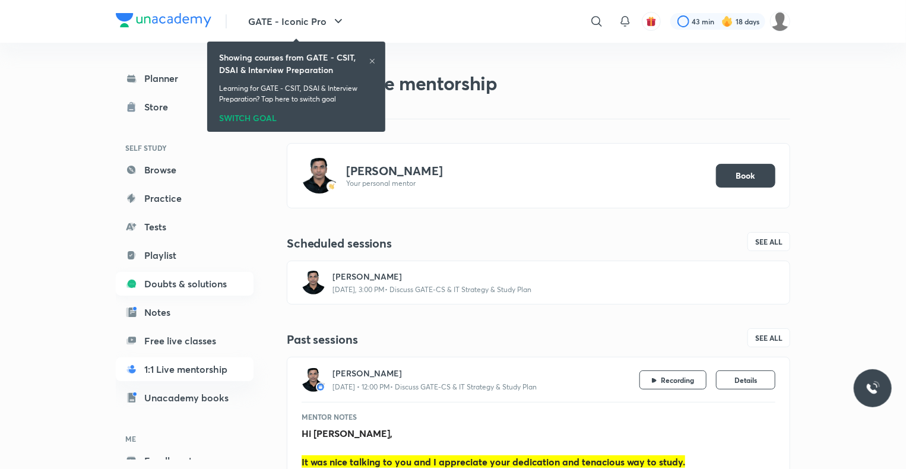
scroll to position [65, 0]
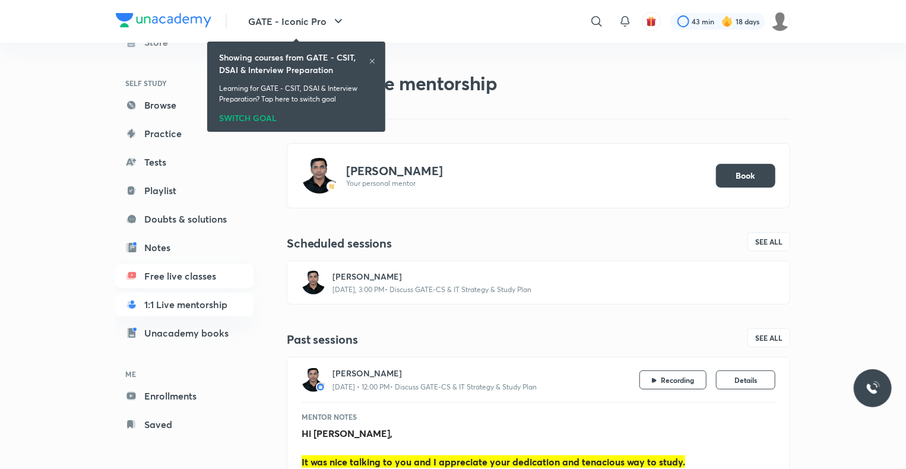
click at [166, 273] on link "Free live classes" at bounding box center [185, 276] width 138 height 24
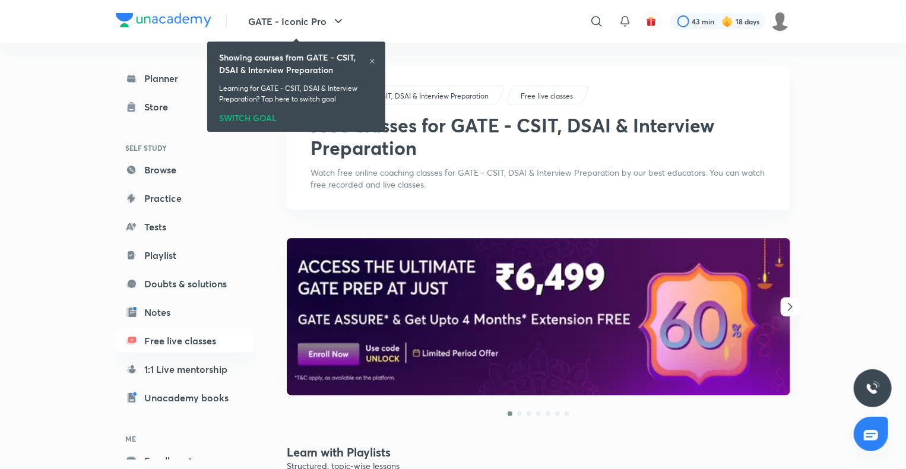
click at [374, 58] on icon at bounding box center [372, 61] width 7 height 7
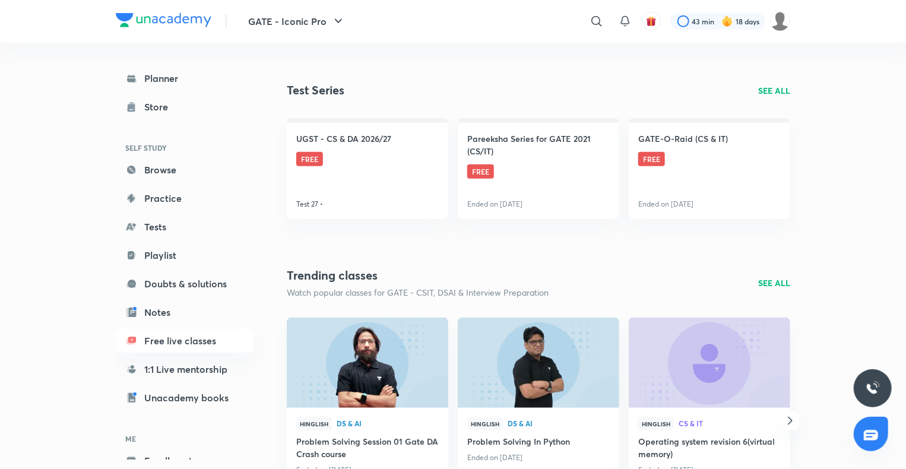
scroll to position [608, 0]
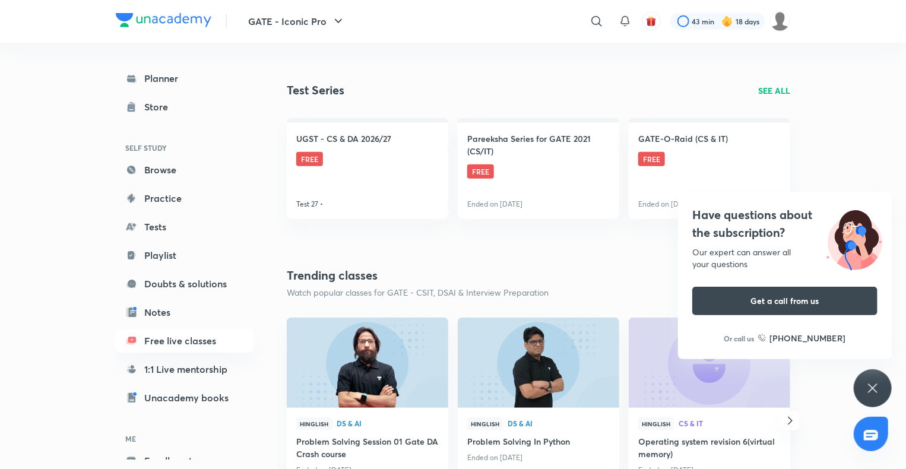
click at [876, 387] on icon at bounding box center [872, 388] width 14 height 14
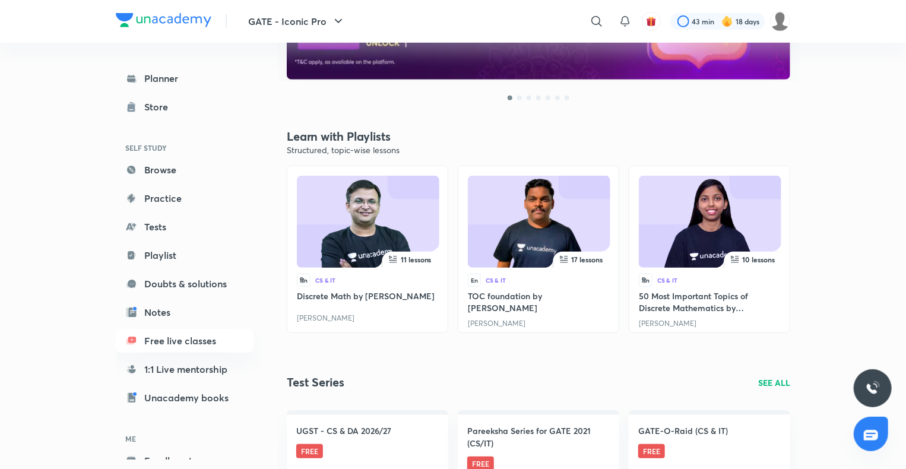
scroll to position [315, 0]
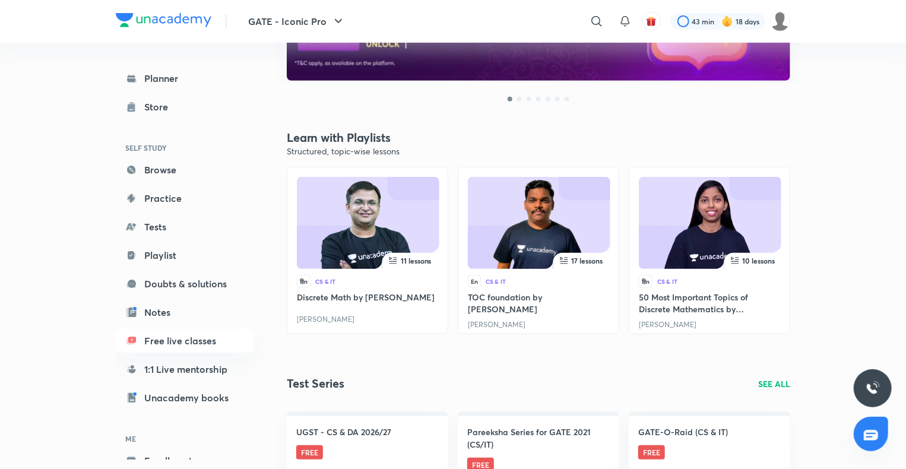
click at [529, 241] on img at bounding box center [538, 225] width 101 height 92
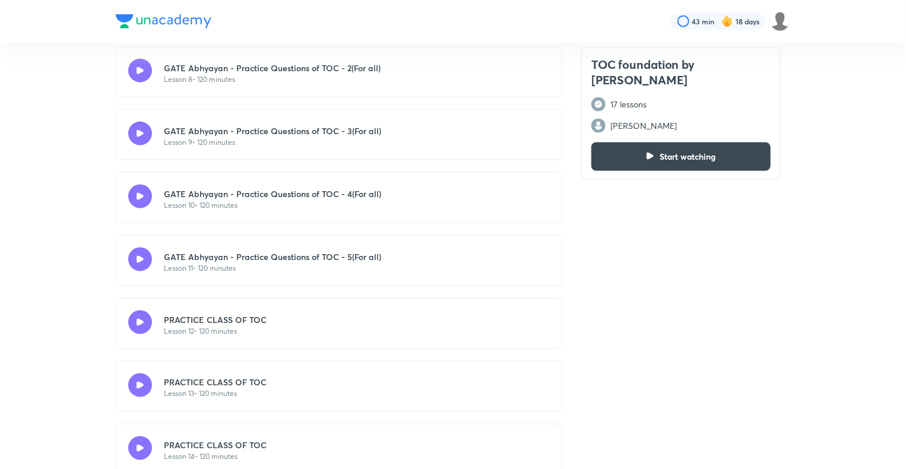
scroll to position [771, 0]
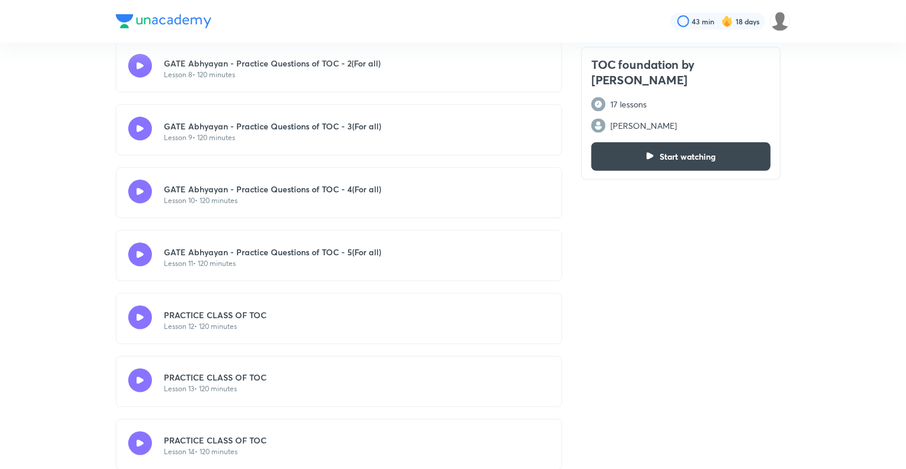
click at [241, 309] on p "PRACTICE CLASS OF TOC" at bounding box center [215, 315] width 103 height 12
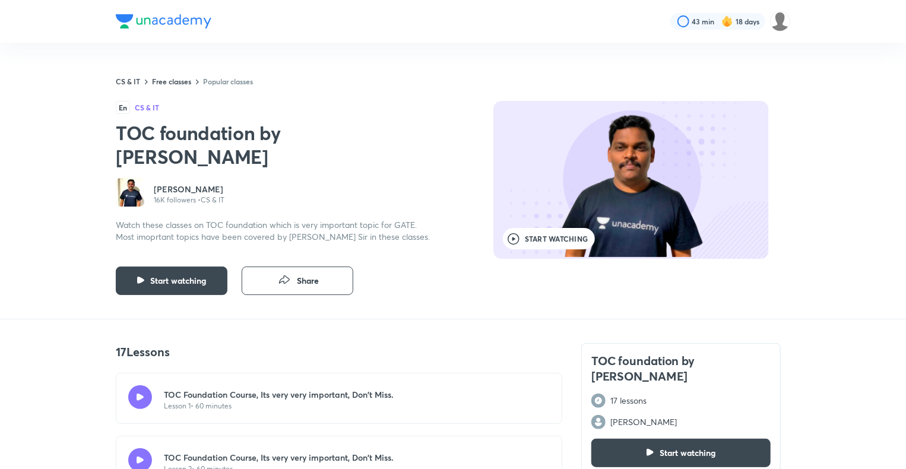
scroll to position [0, 0]
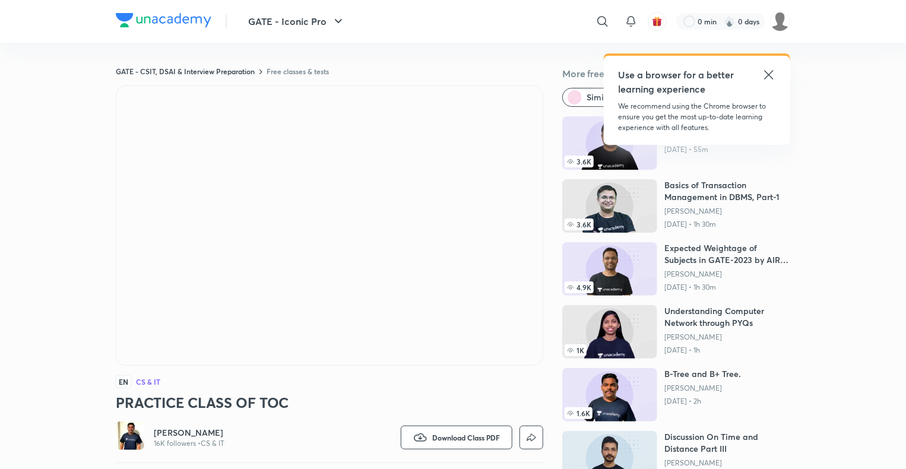
click at [767, 78] on icon at bounding box center [768, 75] width 14 height 14
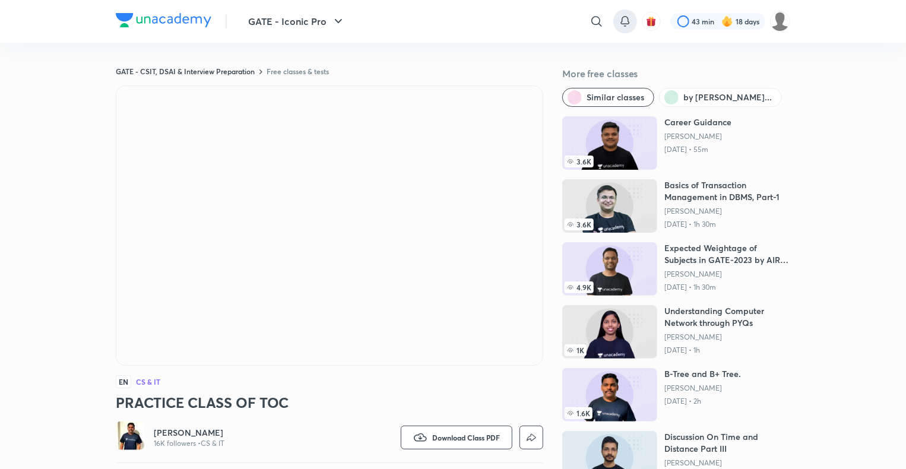
click at [614, 18] on div at bounding box center [625, 21] width 24 height 24
click at [617, 19] on div at bounding box center [625, 21] width 24 height 24
click at [624, 20] on icon at bounding box center [625, 21] width 14 height 14
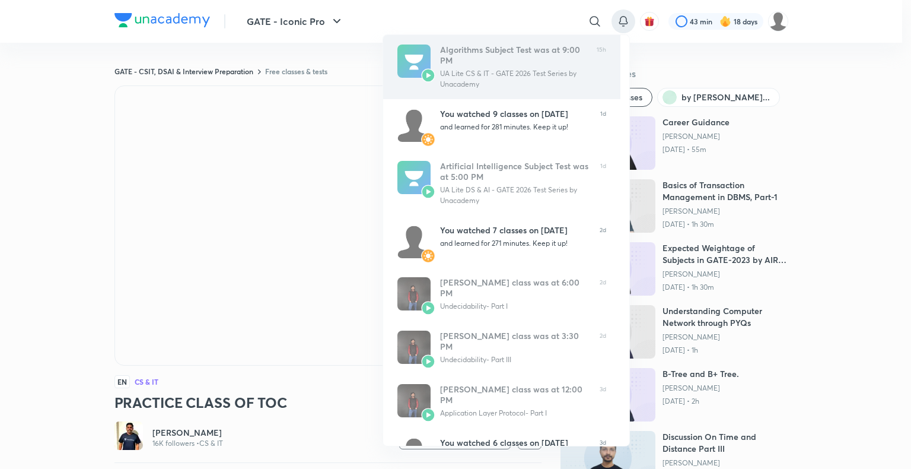
click at [468, 55] on div "Algorithms Subject Test was at 9:00 PM" at bounding box center [513, 55] width 147 height 21
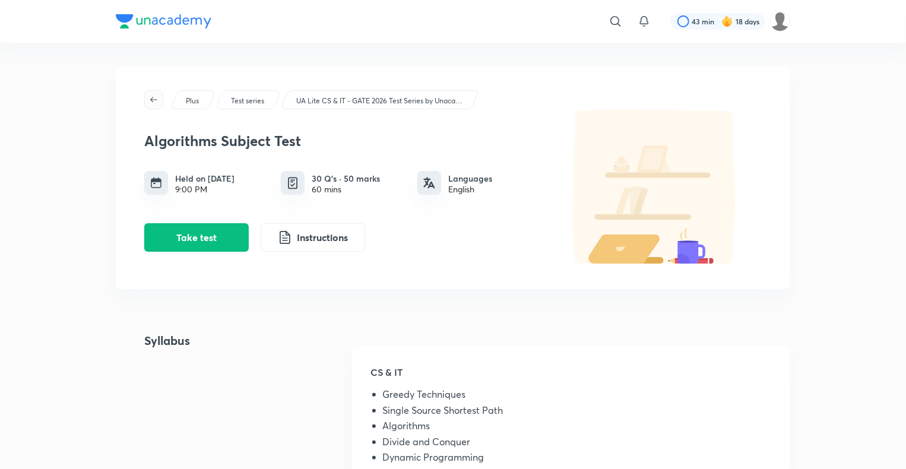
click at [159, 100] on span "button" at bounding box center [154, 99] width 18 height 9
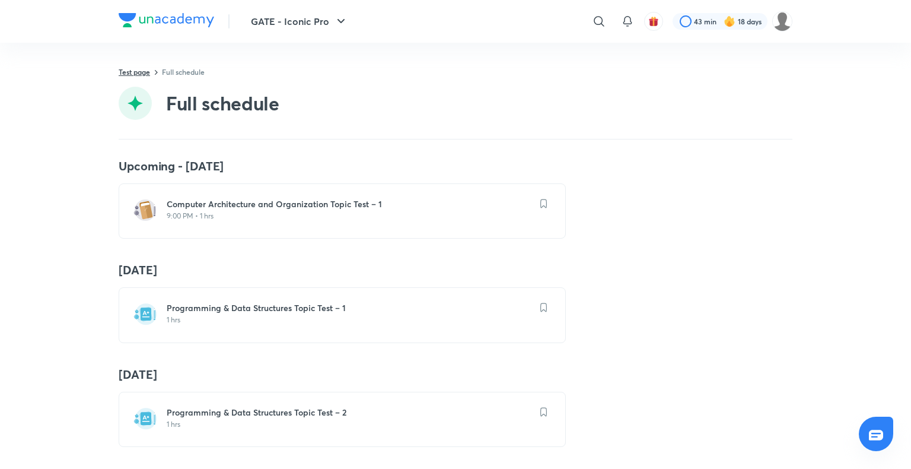
click at [134, 69] on link "Test page" at bounding box center [134, 71] width 31 height 9
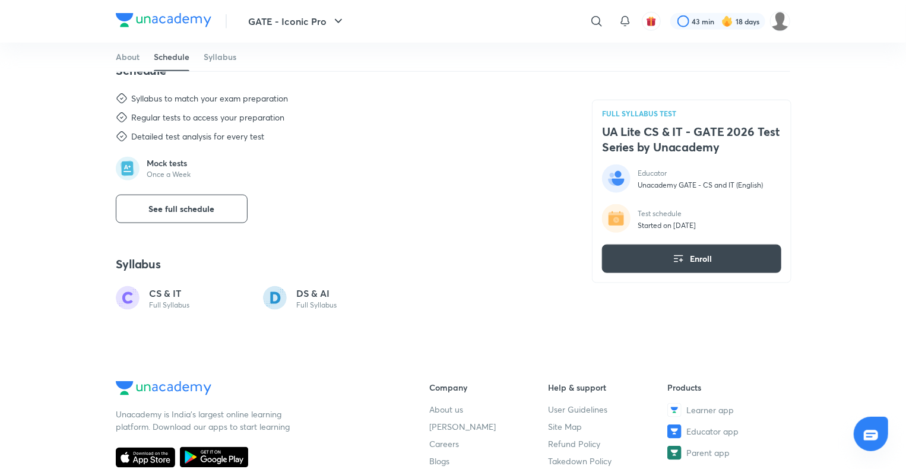
click at [183, 297] on p "CS & IT" at bounding box center [169, 293] width 40 height 14
click at [160, 286] on p "CS & IT" at bounding box center [169, 293] width 40 height 14
click at [170, 210] on span "See full schedule" at bounding box center [182, 209] width 66 height 12
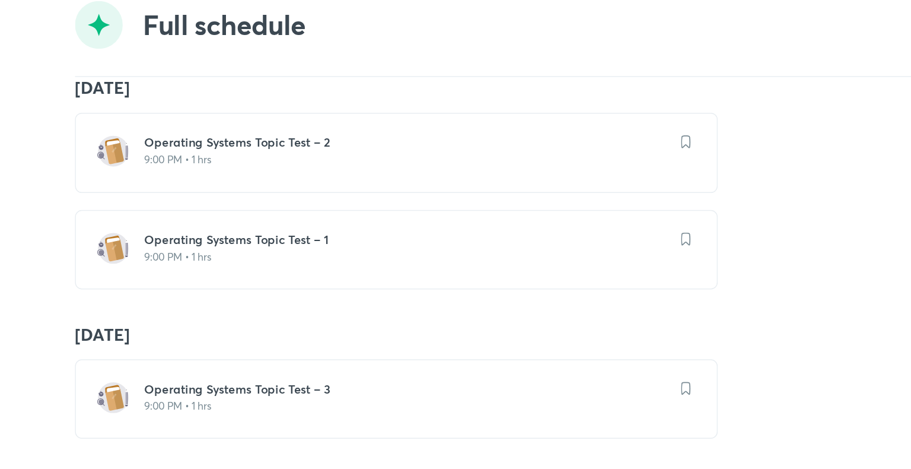
scroll to position [2732, 0]
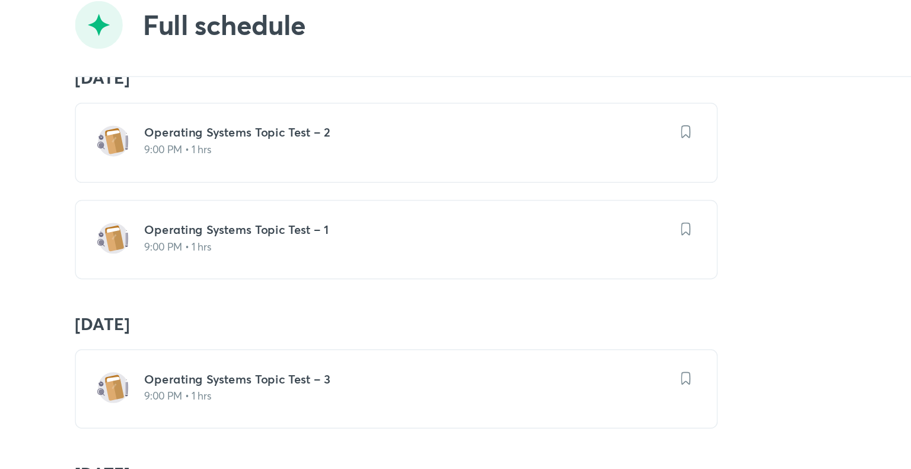
click at [231, 240] on h6 "Operating Systems Topic Test – 1" at bounding box center [350, 246] width 366 height 12
click at [233, 240] on h6 "Operating Systems Topic Test – 1" at bounding box center [350, 246] width 366 height 12
click at [246, 228] on div "Operating Systems Topic Test – 1 9:00 PM • 1 hrs" at bounding box center [342, 252] width 447 height 55
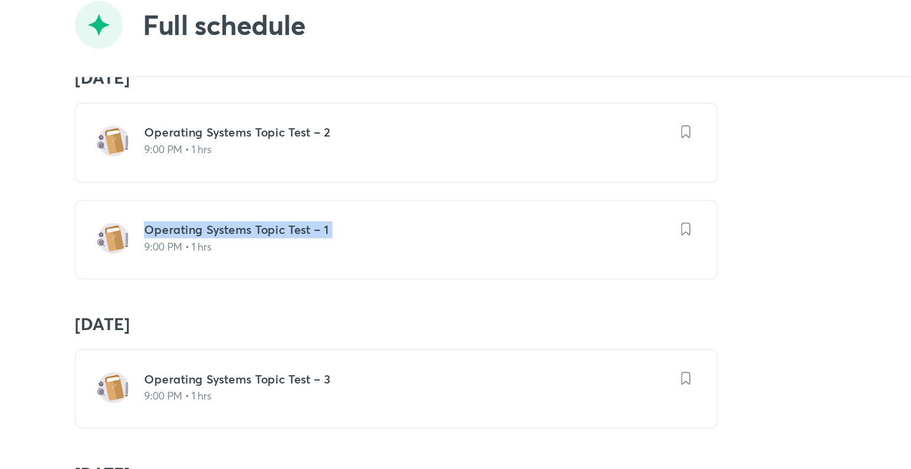
click at [246, 228] on div "Operating Systems Topic Test – 1 9:00 PM • 1 hrs" at bounding box center [342, 252] width 447 height 55
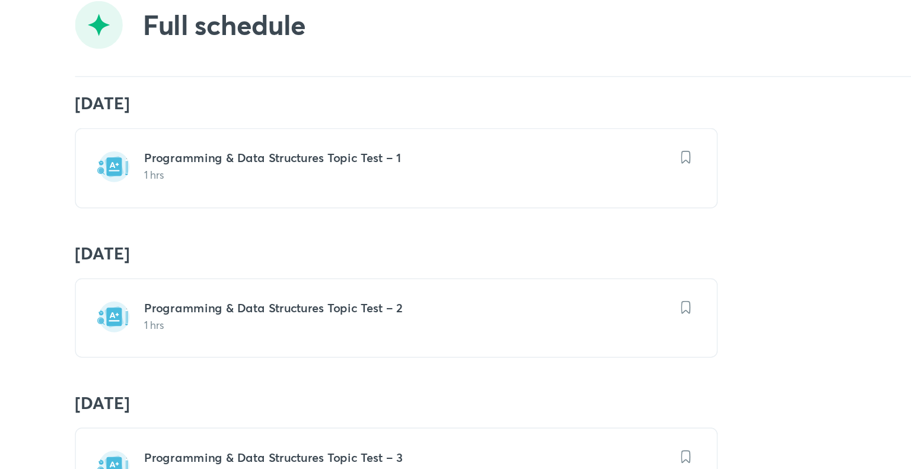
scroll to position [0, 0]
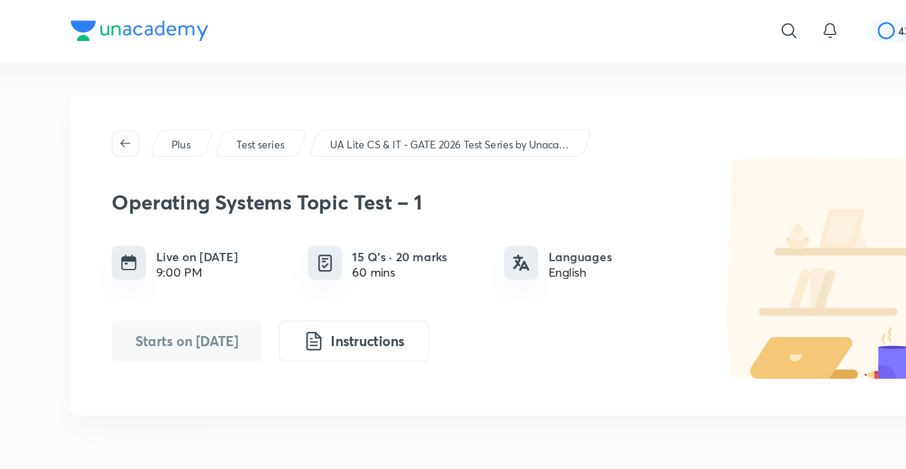
click at [158, 95] on icon "button" at bounding box center [153, 99] width 9 height 9
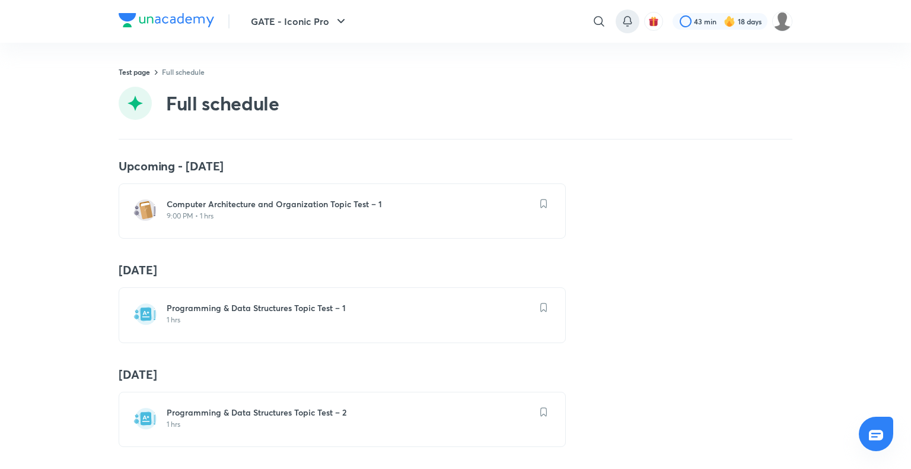
click at [628, 26] on icon at bounding box center [628, 26] width 2 height 0
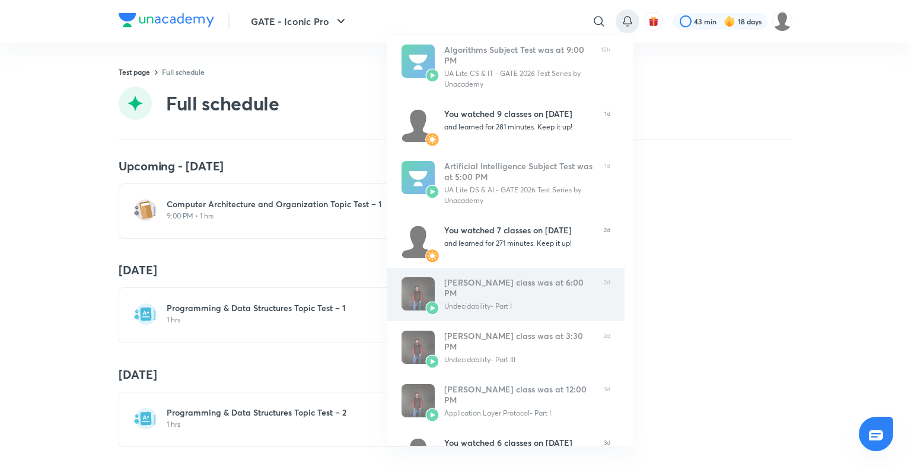
click at [505, 285] on div "Ankit Kumar’s class was at 6:00 PM" at bounding box center [519, 287] width 150 height 21
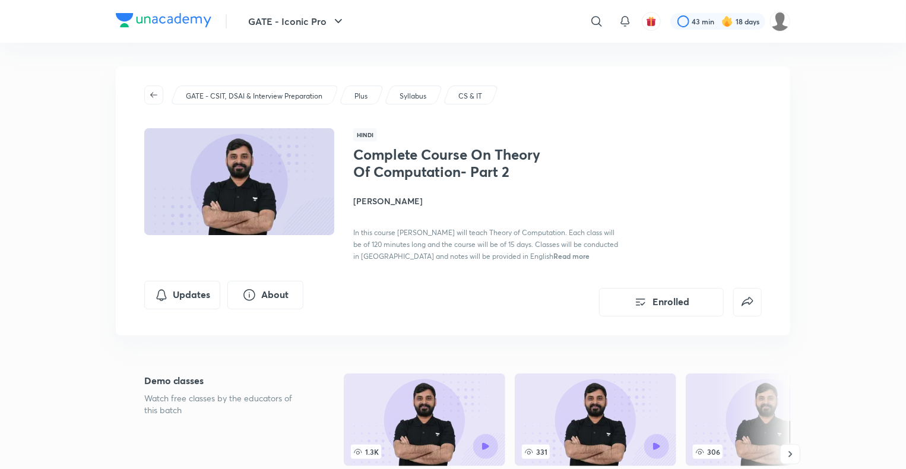
click at [152, 96] on icon "button" at bounding box center [153, 94] width 7 height 5
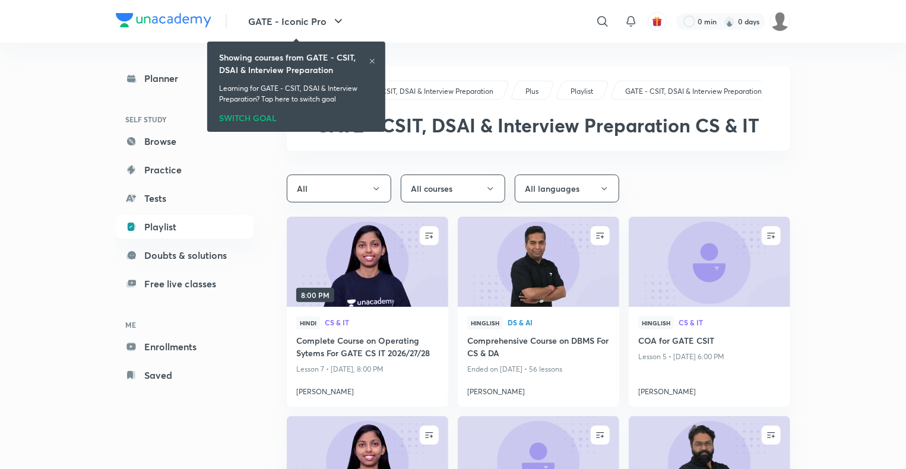
click at [155, 99] on div "Planner SELF STUDY Browse Practice Tests Playlist Doubts & solutions Free live …" at bounding box center [185, 226] width 138 height 320
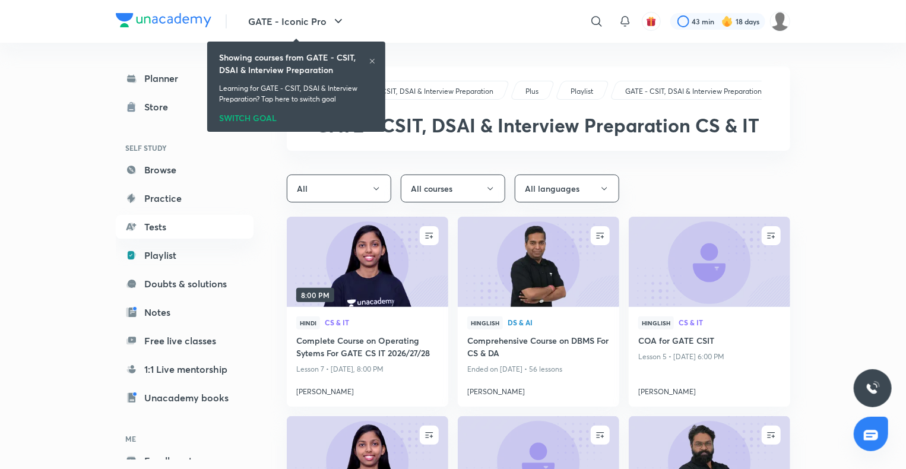
click at [376, 62] on div "Showing courses from GATE - CSIT, DSAI & Interview Preparation Learning for GAT…" at bounding box center [296, 86] width 169 height 85
click at [374, 61] on icon at bounding box center [372, 61] width 7 height 7
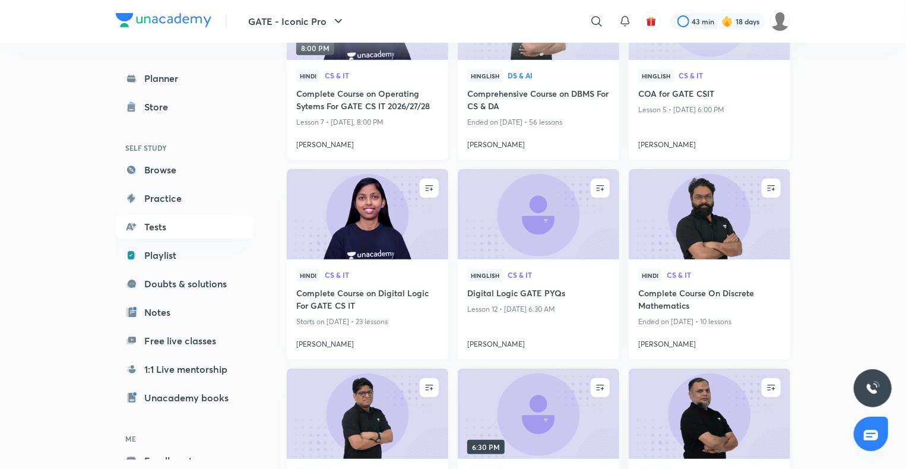
scroll to position [247, 0]
click at [173, 311] on link "Notes" at bounding box center [185, 312] width 138 height 24
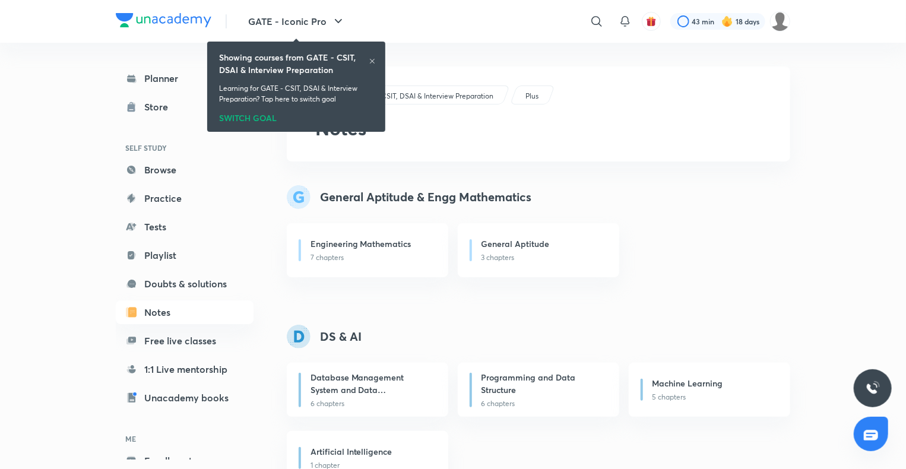
click at [372, 60] on icon at bounding box center [372, 61] width 7 height 7
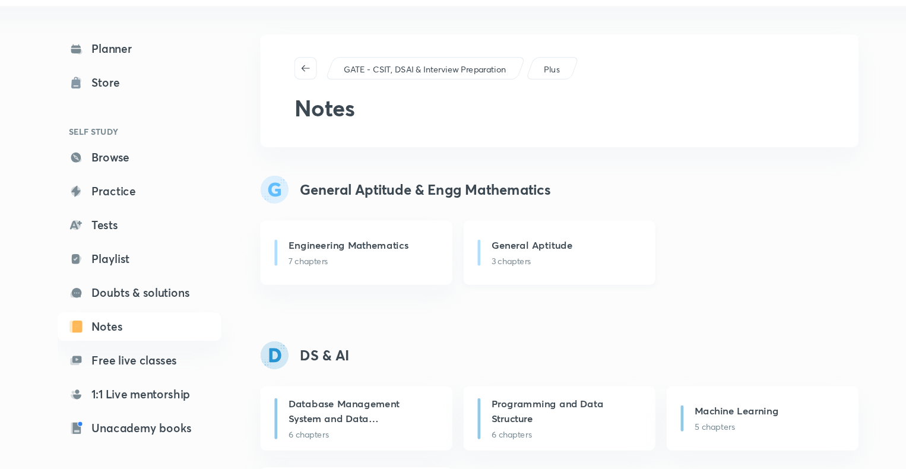
click at [513, 244] on h6 "General Aptitude" at bounding box center [515, 243] width 68 height 12
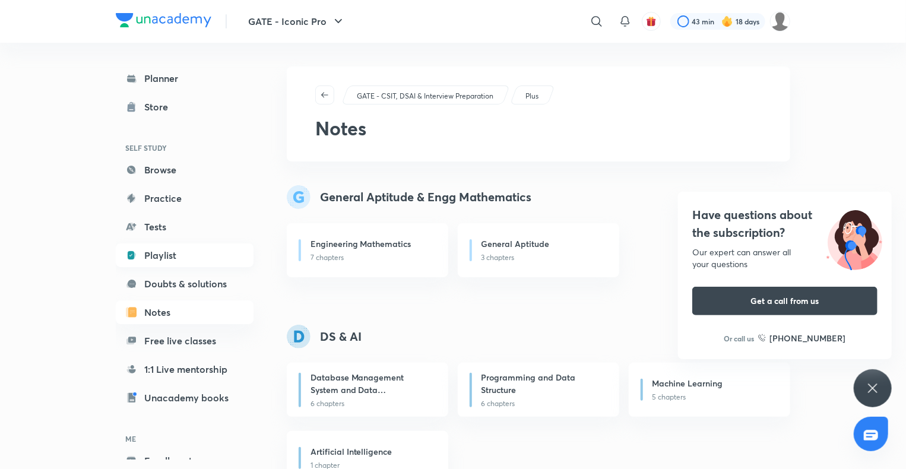
click at [177, 247] on link "Playlist" at bounding box center [185, 255] width 138 height 24
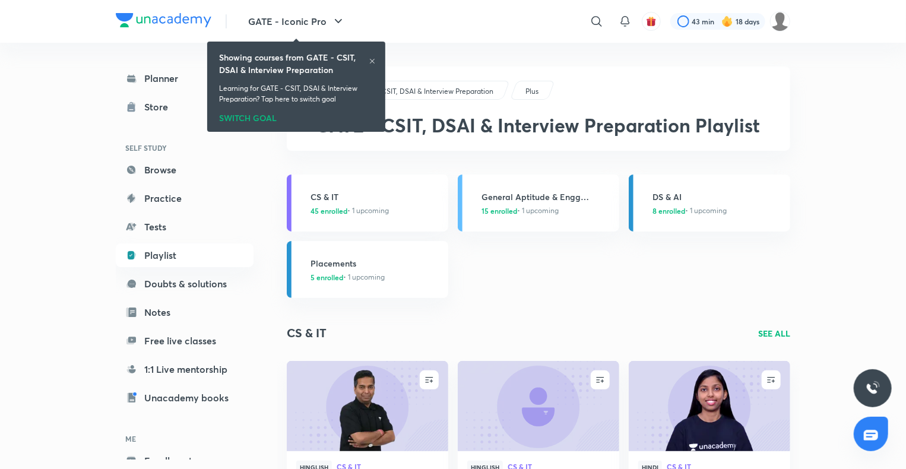
click at [373, 62] on icon at bounding box center [372, 61] width 5 height 5
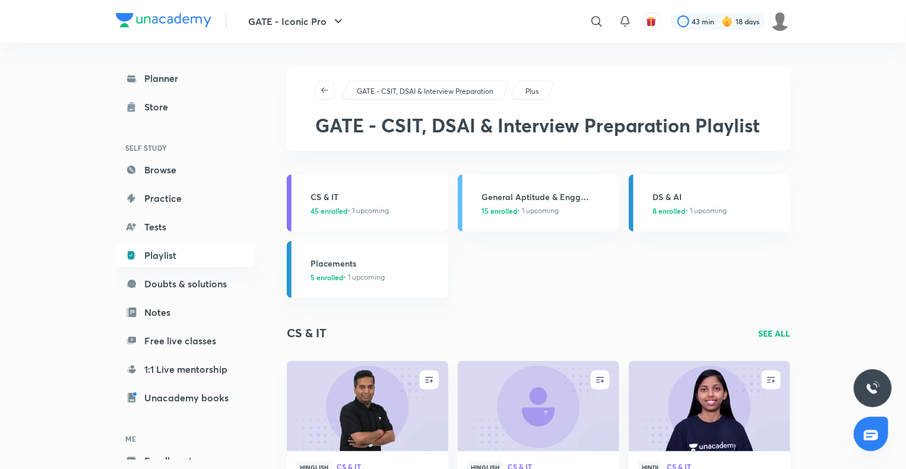
click at [334, 208] on span "45 enrolled" at bounding box center [328, 210] width 37 height 11
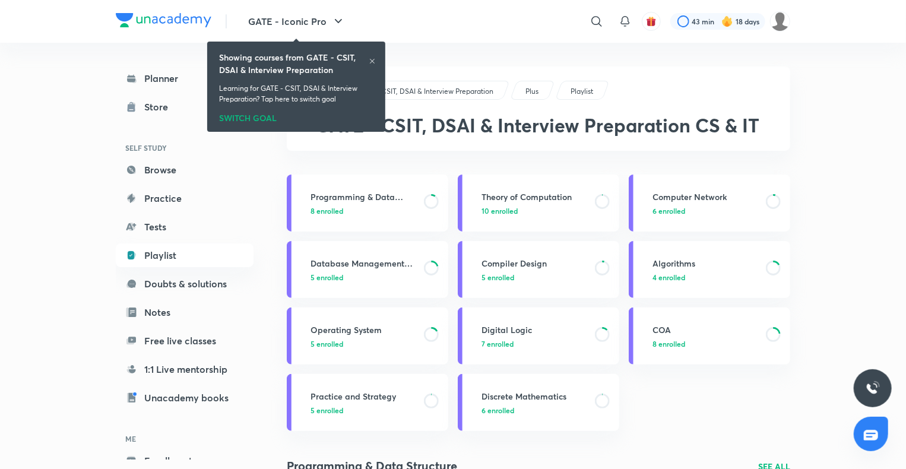
click at [370, 59] on icon at bounding box center [372, 61] width 7 height 7
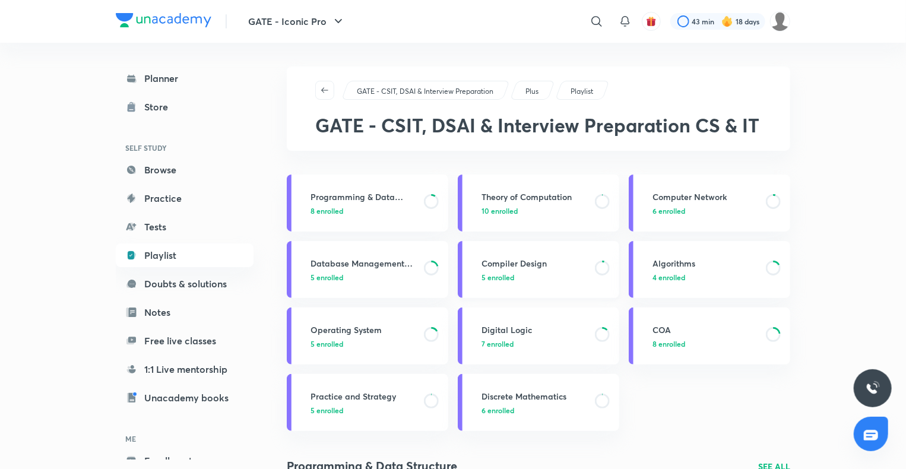
click at [513, 267] on h3 "Compiler Design" at bounding box center [534, 263] width 106 height 12
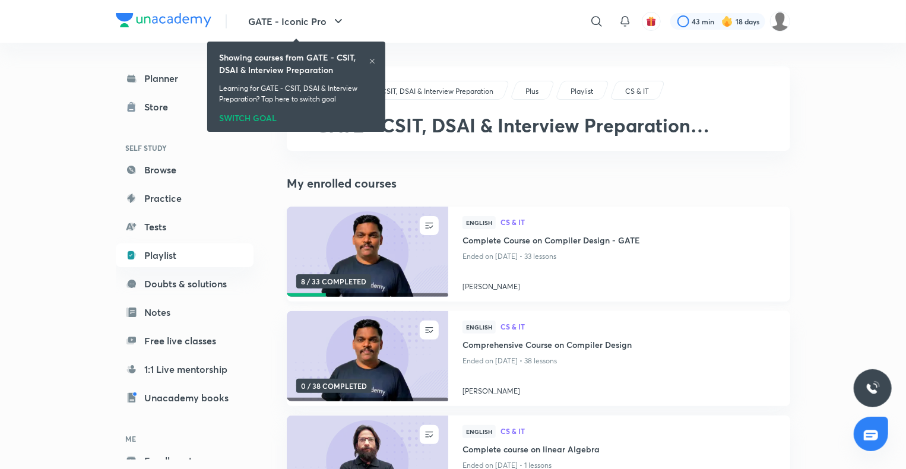
click at [507, 241] on h4 "Complete Course on Compiler Design - GATE" at bounding box center [618, 241] width 313 height 15
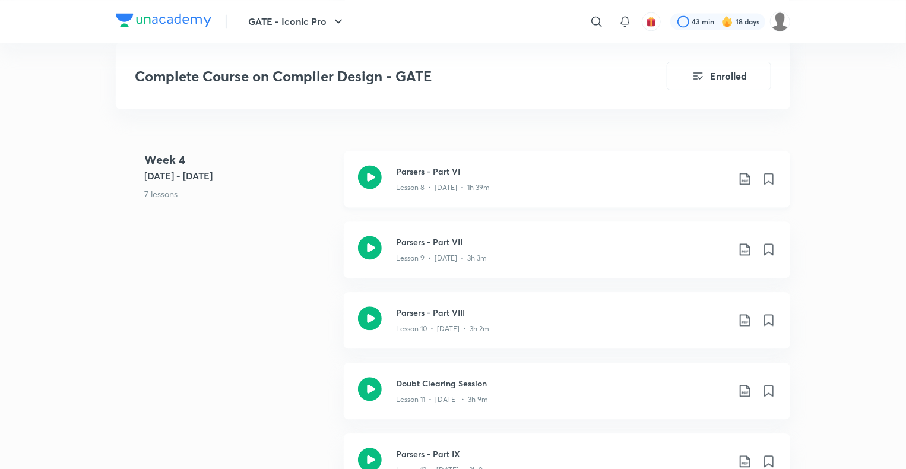
scroll to position [1142, 0]
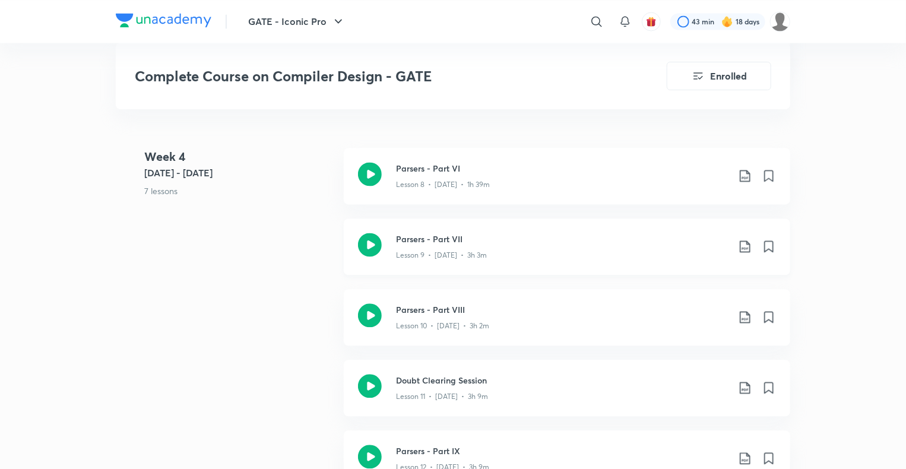
click at [442, 236] on h3 "Parsers - Part VII" at bounding box center [562, 239] width 332 height 12
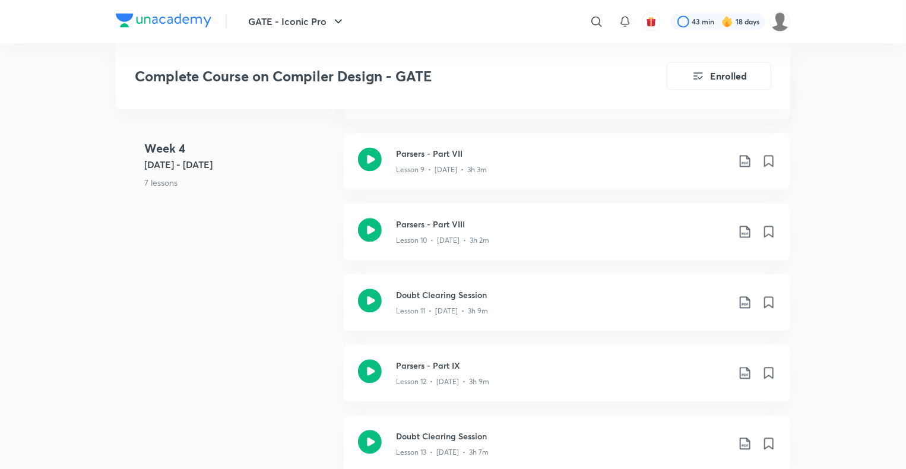
scroll to position [1250, 0]
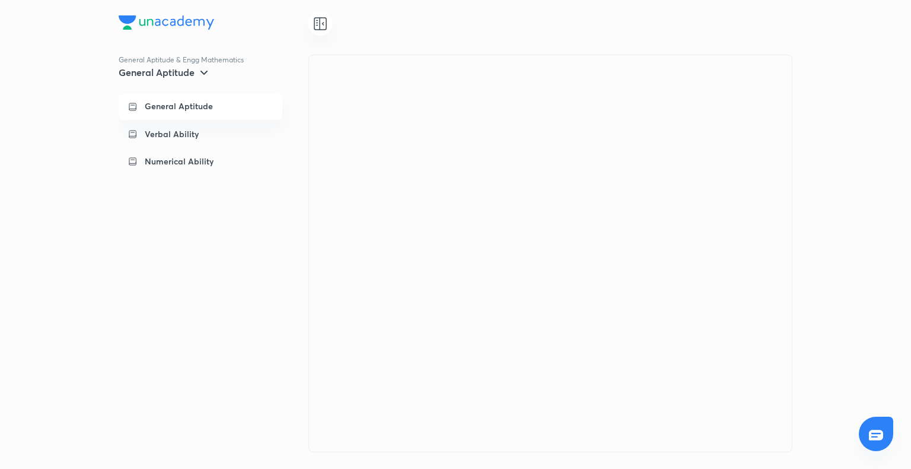
click at [195, 109] on p "General Aptitude" at bounding box center [179, 106] width 68 height 11
click at [204, 72] on icon at bounding box center [204, 73] width 7 height 4
click at [787, 447] on div at bounding box center [455, 234] width 911 height 469
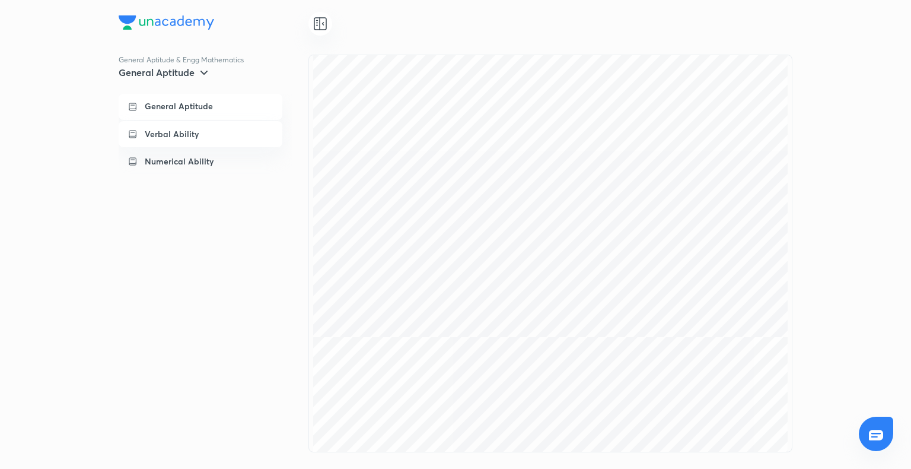
click at [205, 139] on div "Verbal Ability" at bounding box center [209, 134] width 128 height 12
click at [197, 78] on icon at bounding box center [204, 72] width 14 height 14
